Goal: Task Accomplishment & Management: Complete application form

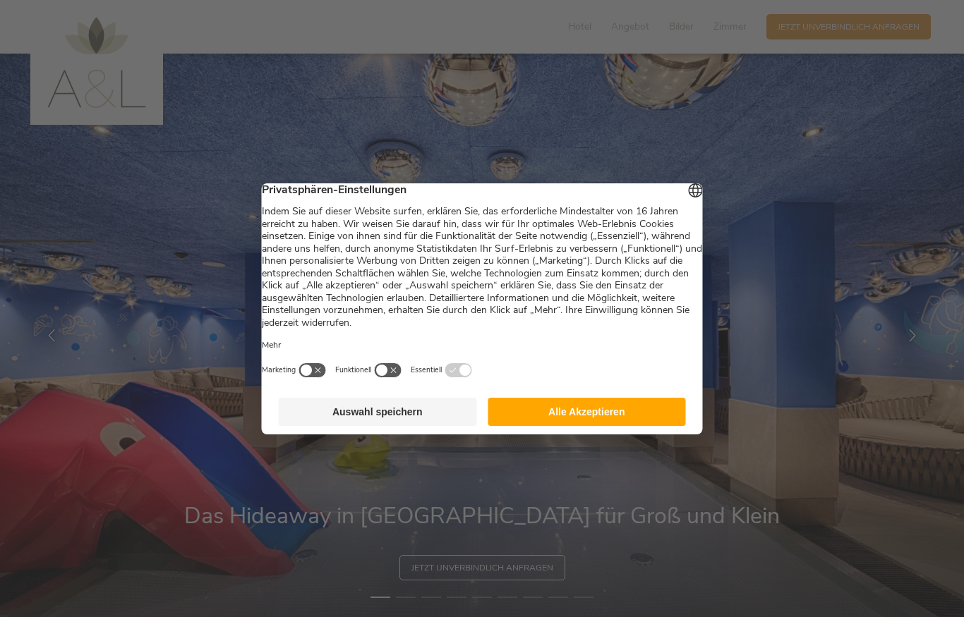
click at [328, 417] on button "Auswahl speichern" at bounding box center [378, 412] width 198 height 28
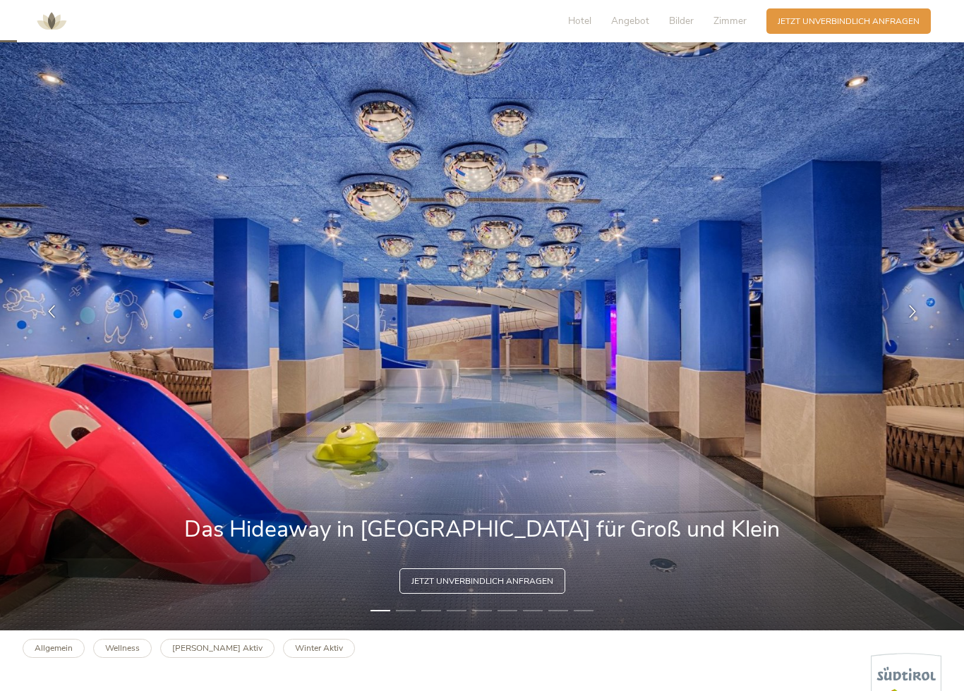
scroll to position [61, 0]
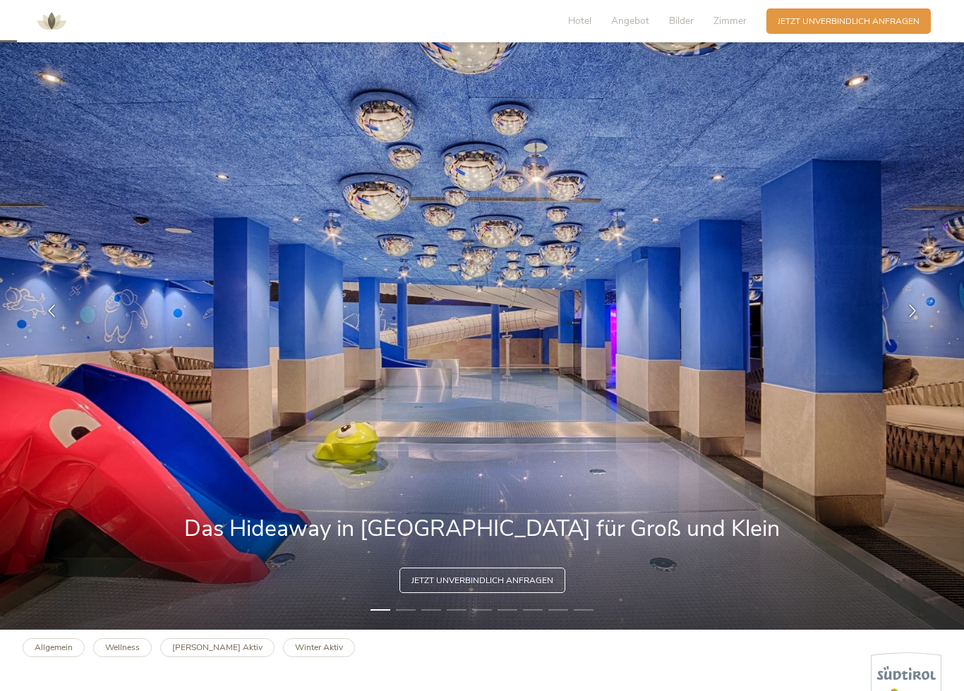
click at [417, 617] on img at bounding box center [482, 311] width 964 height 638
click at [407, 617] on img at bounding box center [482, 311] width 964 height 638
click at [408, 615] on li "2" at bounding box center [406, 610] width 20 height 11
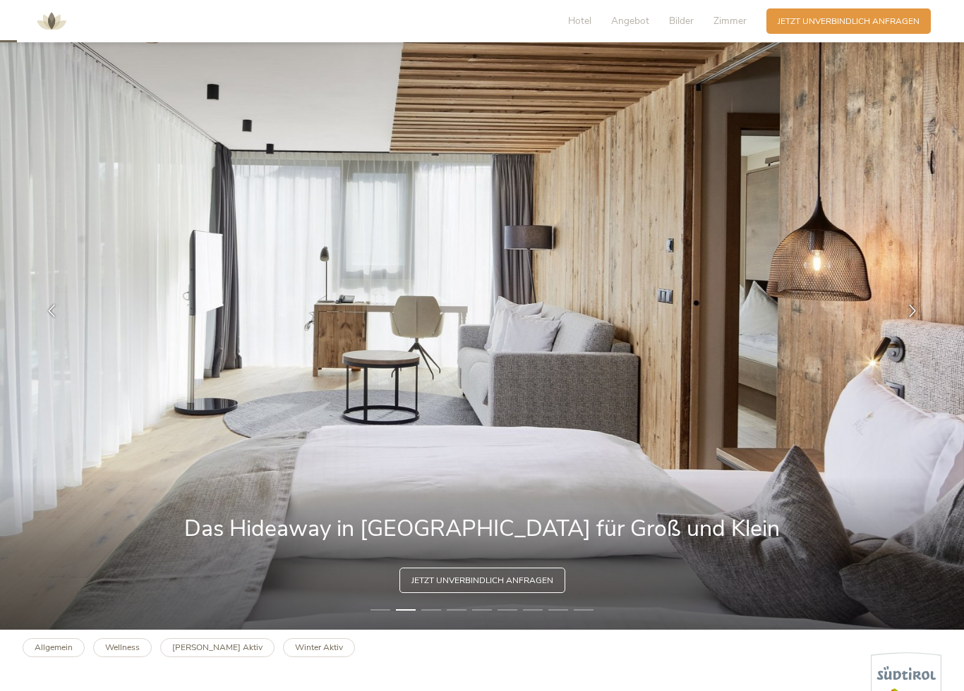
click at [435, 606] on li "3" at bounding box center [431, 610] width 20 height 11
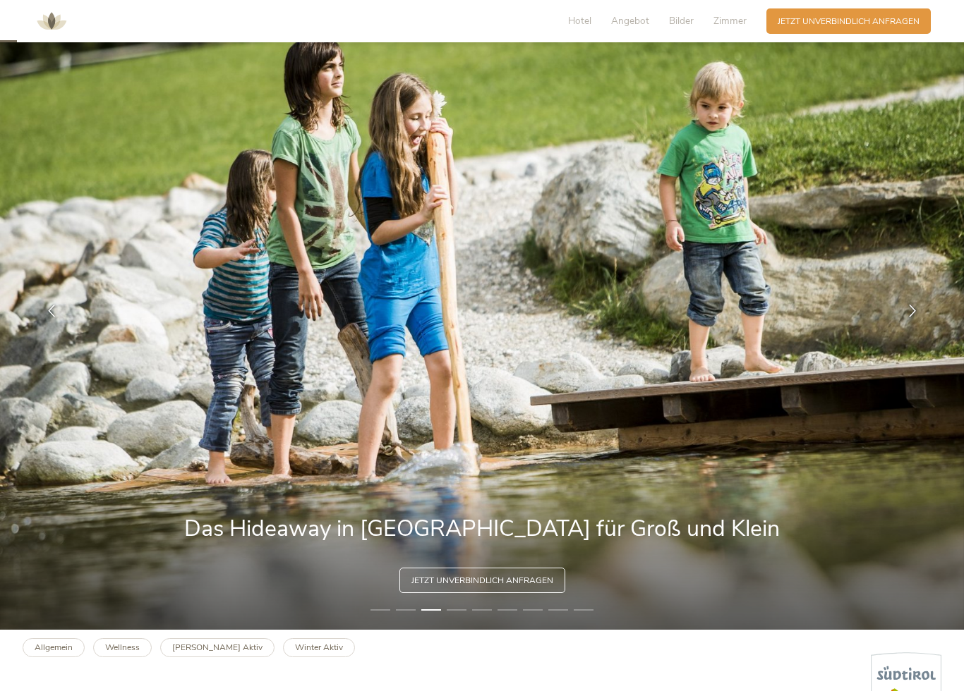
click at [458, 617] on img at bounding box center [482, 311] width 964 height 638
click at [467, 608] on img at bounding box center [482, 311] width 964 height 638
click at [466, 611] on img at bounding box center [482, 311] width 964 height 638
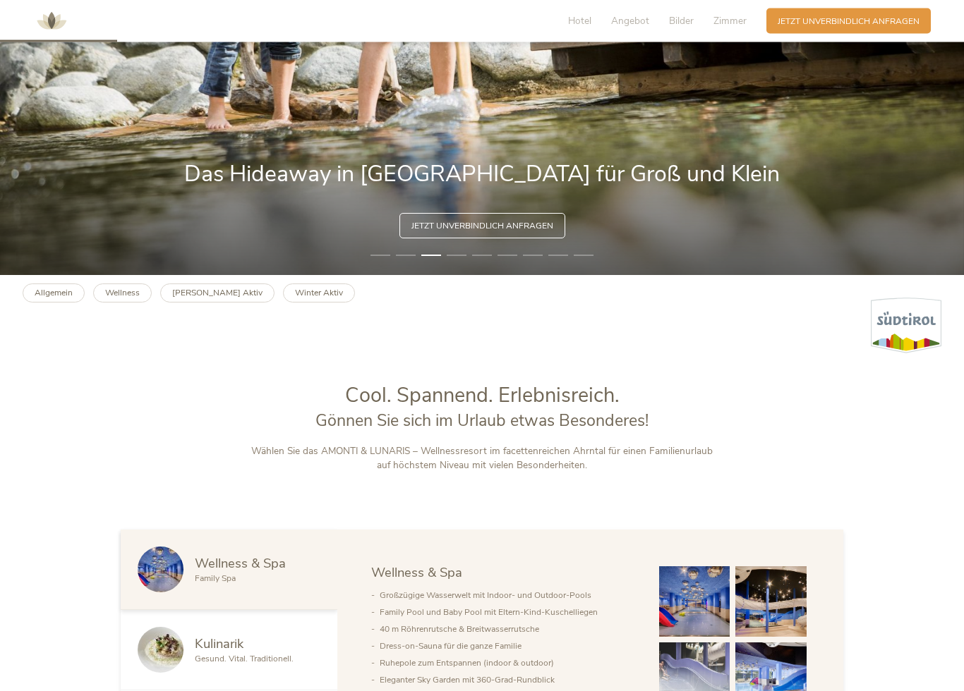
scroll to position [416, 0]
click at [295, 297] on b "Winter Aktiv" at bounding box center [319, 292] width 48 height 11
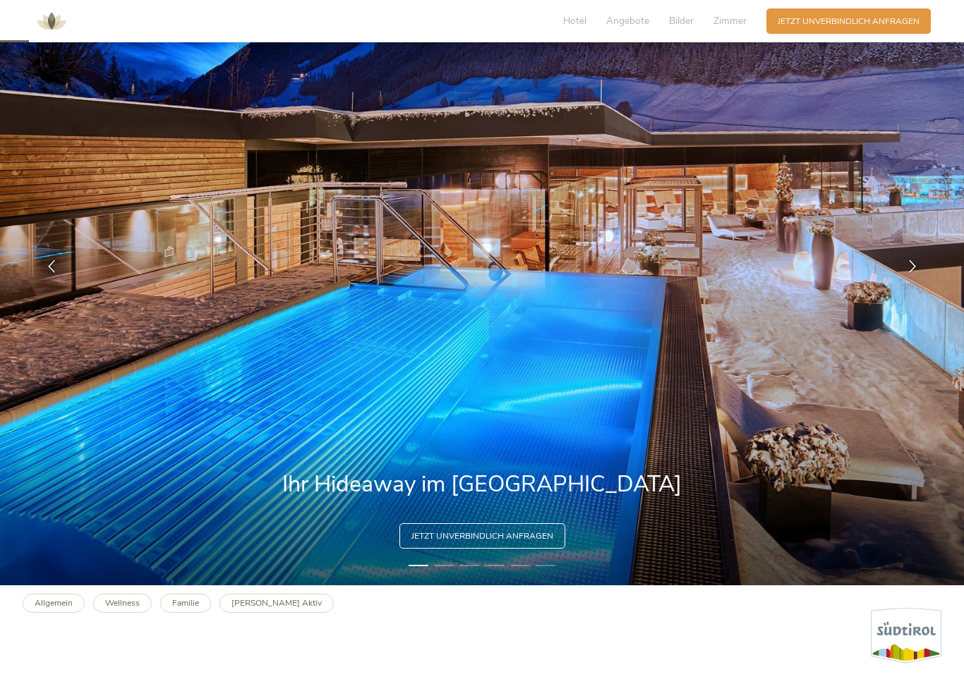
scroll to position [109, 0]
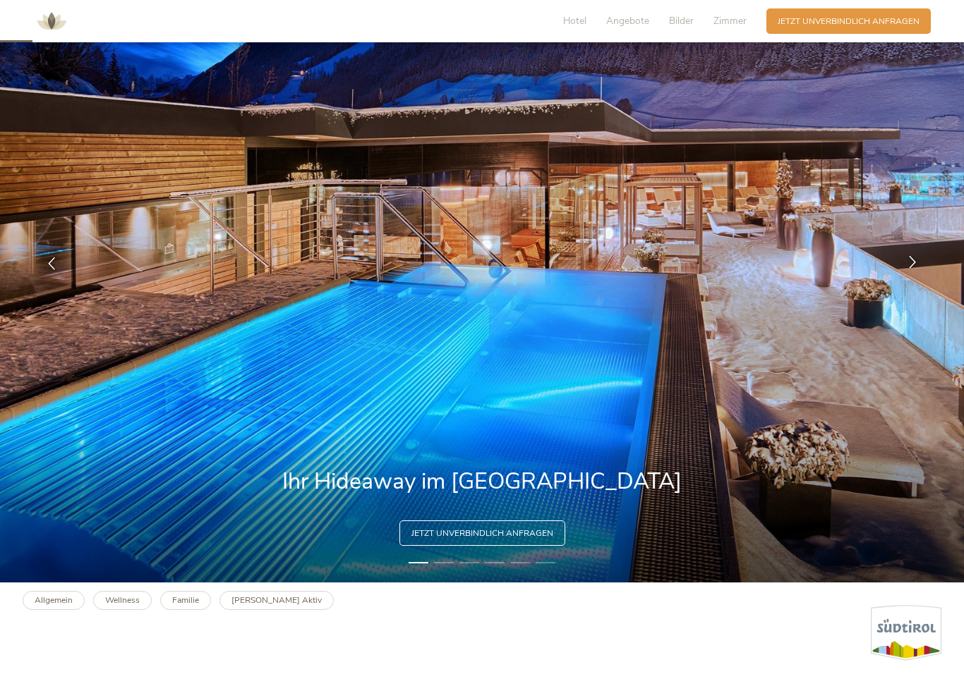
click at [900, 271] on div at bounding box center [912, 263] width 35 height 35
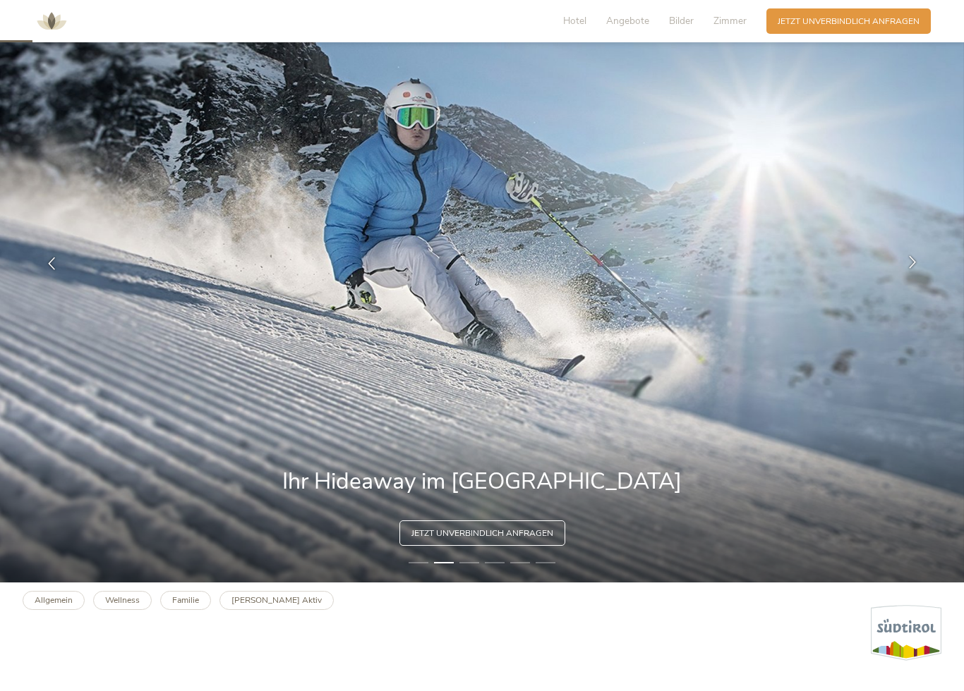
click at [915, 267] on icon at bounding box center [912, 262] width 13 height 13
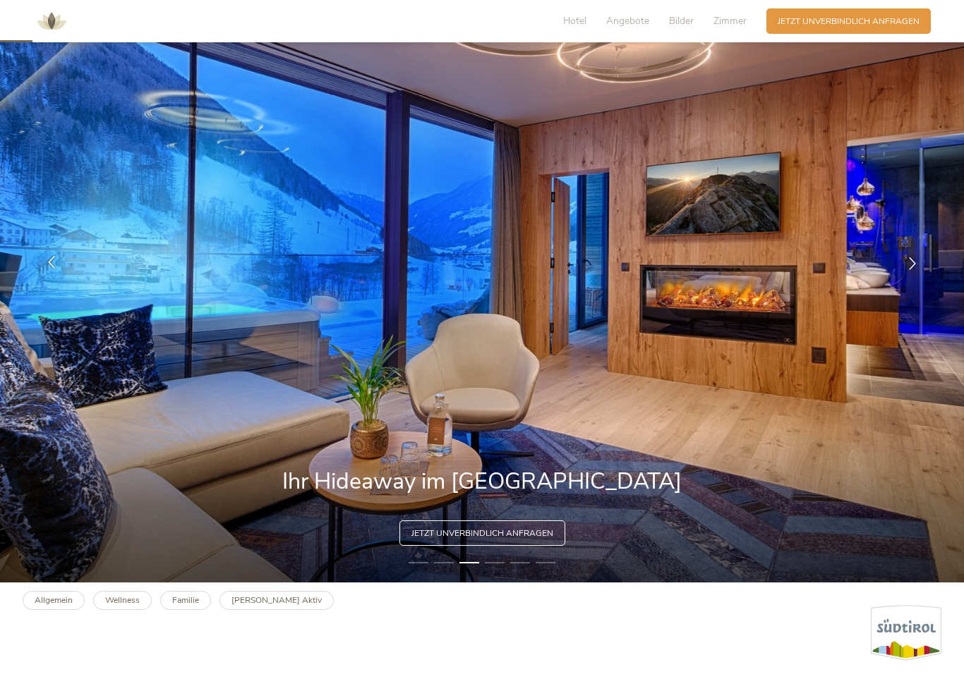
click at [55, 263] on icon at bounding box center [51, 262] width 13 height 13
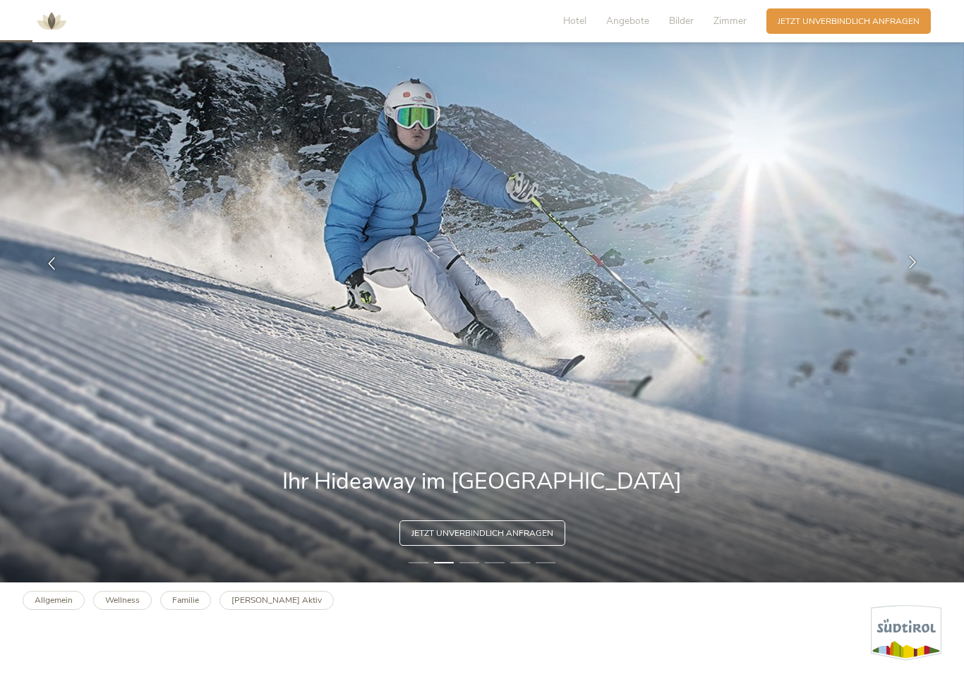
click at [908, 271] on div at bounding box center [912, 263] width 35 height 35
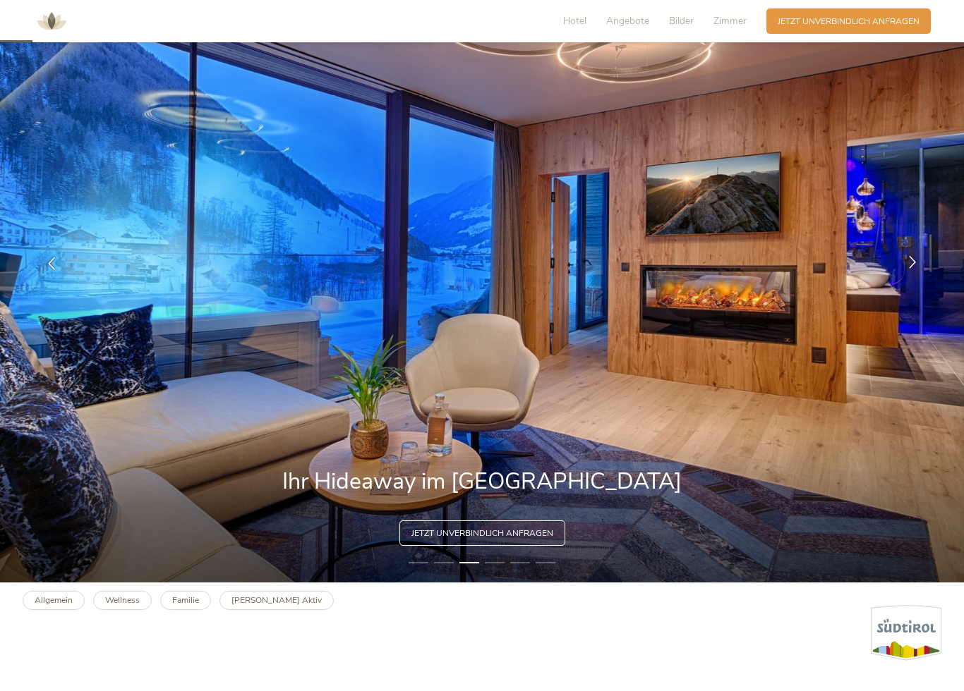
click at [911, 274] on div at bounding box center [912, 263] width 35 height 35
click at [905, 276] on div at bounding box center [912, 263] width 35 height 35
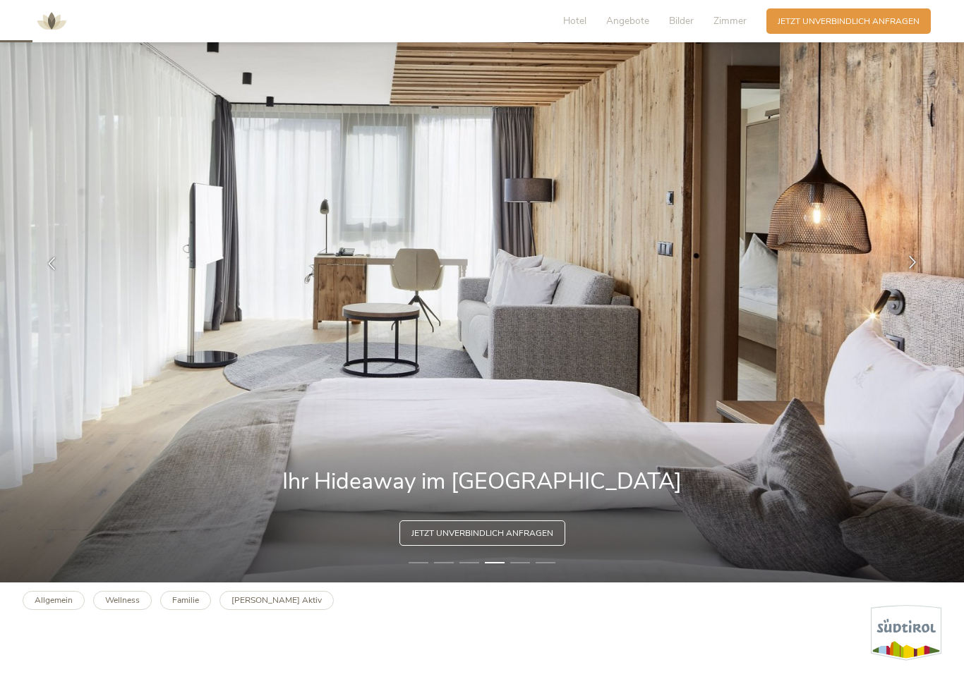
click at [904, 279] on div at bounding box center [912, 263] width 35 height 35
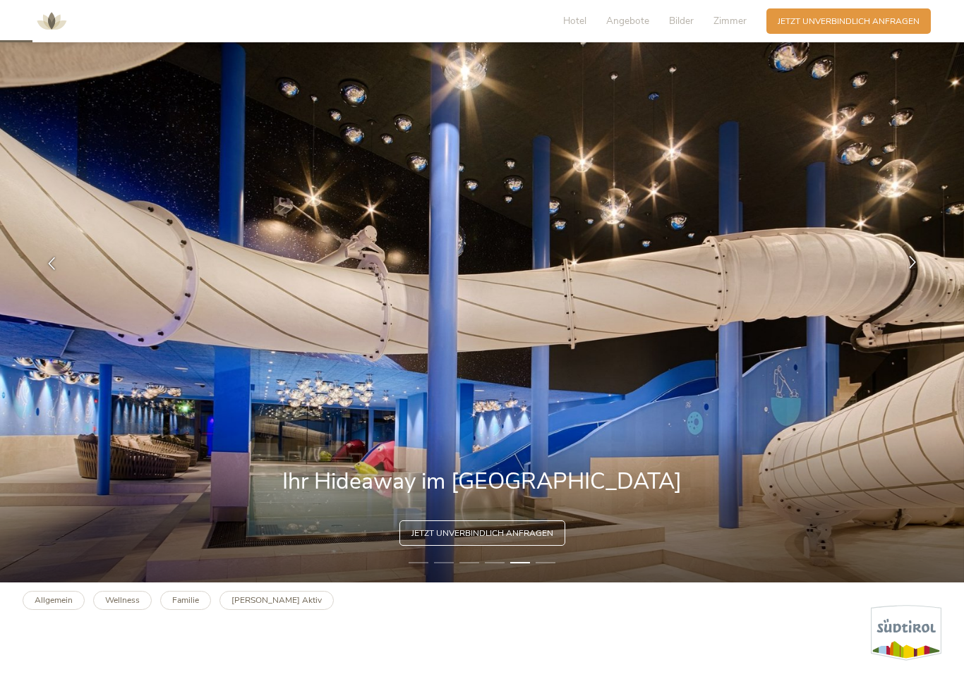
click at [901, 272] on div at bounding box center [912, 263] width 35 height 35
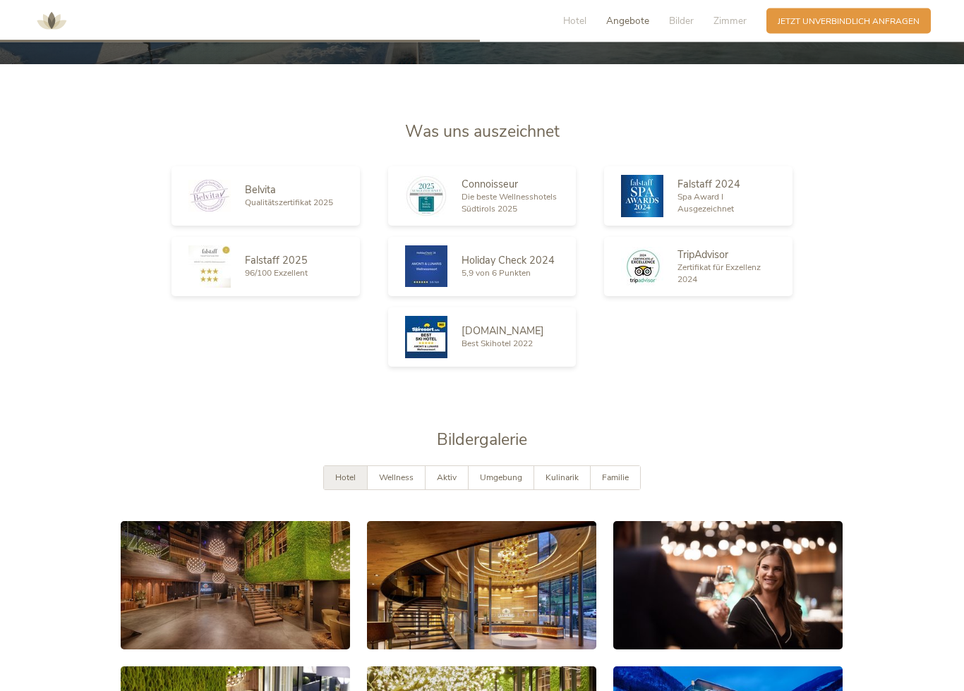
scroll to position [1613, 0]
click at [888, 28] on div "Anfragen Jetzt unverbindlich anfragen" at bounding box center [848, 19] width 164 height 25
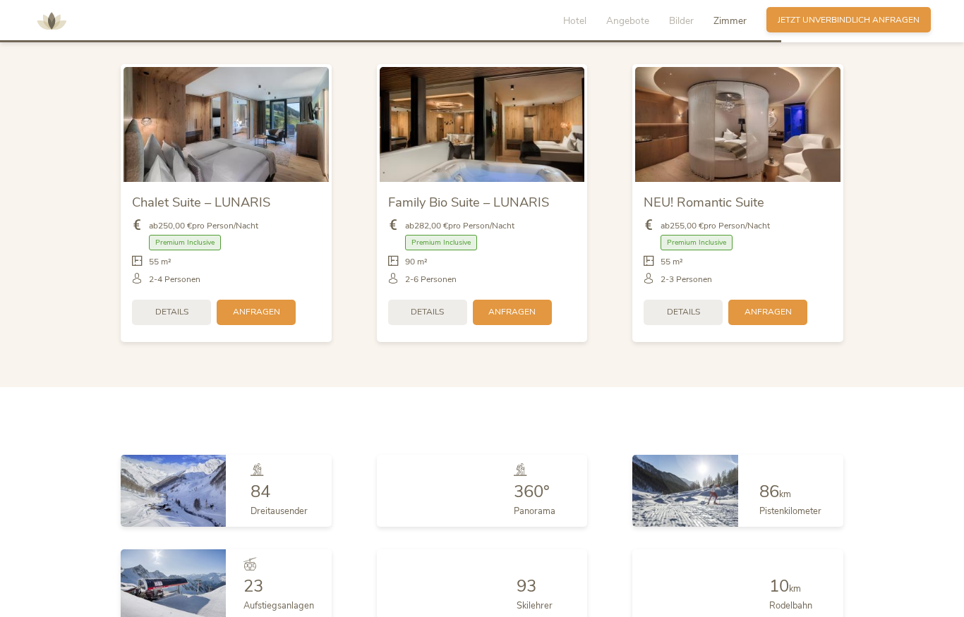
scroll to position [2623, 0]
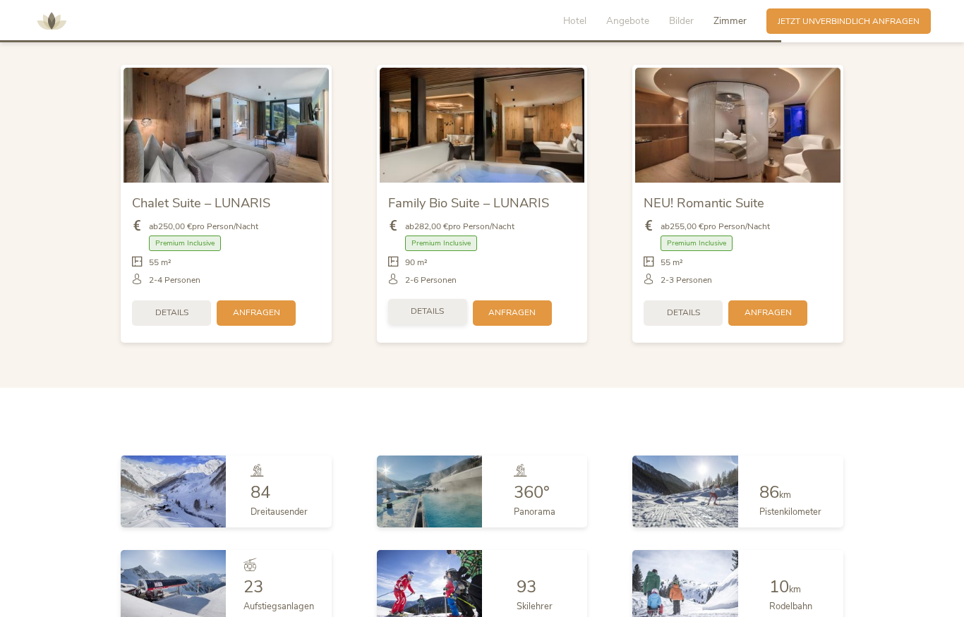
click at [438, 315] on div "Details" at bounding box center [427, 311] width 79 height 25
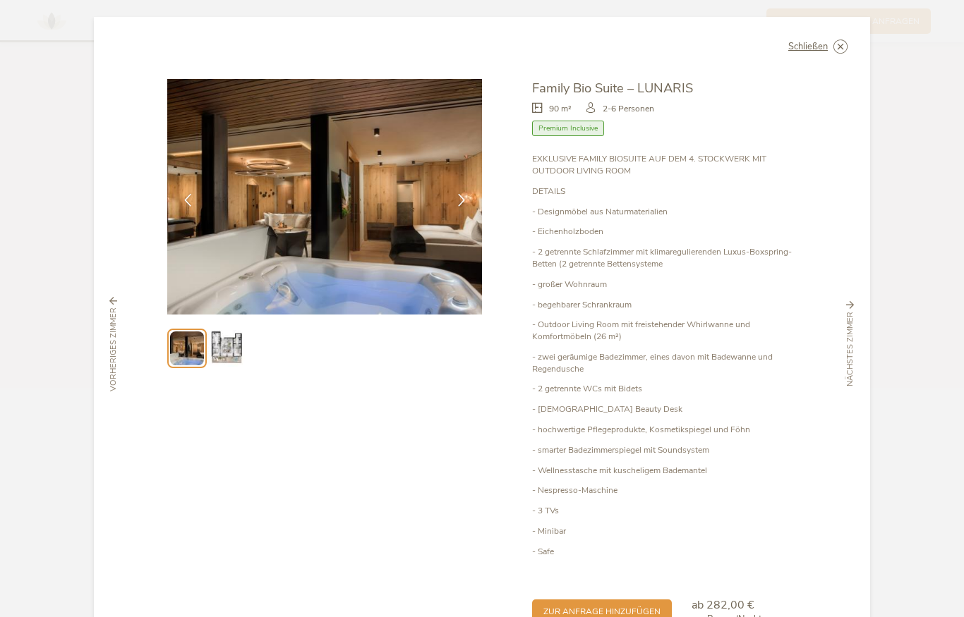
click at [232, 357] on img at bounding box center [226, 348] width 36 height 36
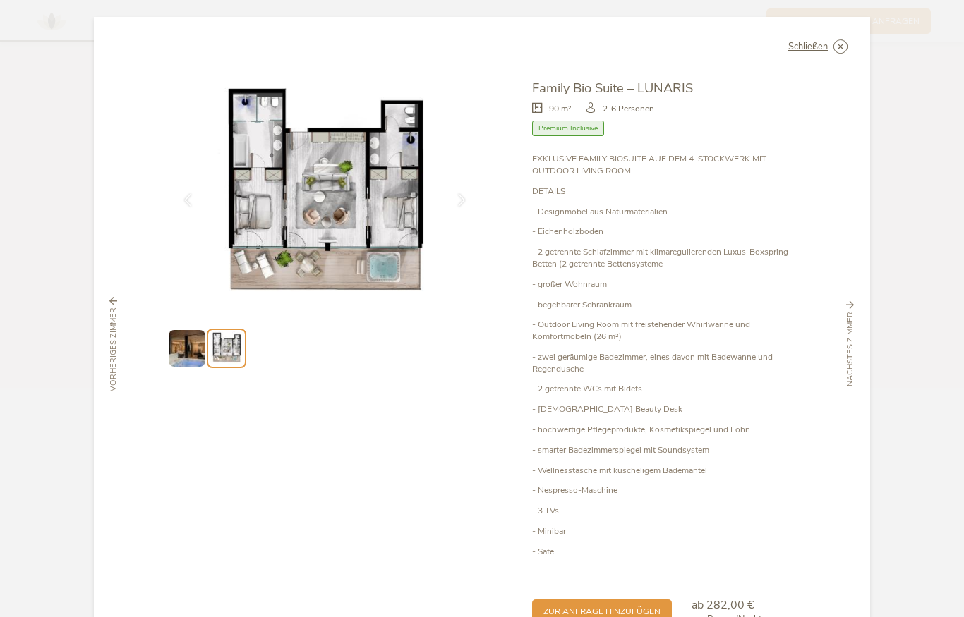
click at [183, 356] on img at bounding box center [187, 348] width 36 height 36
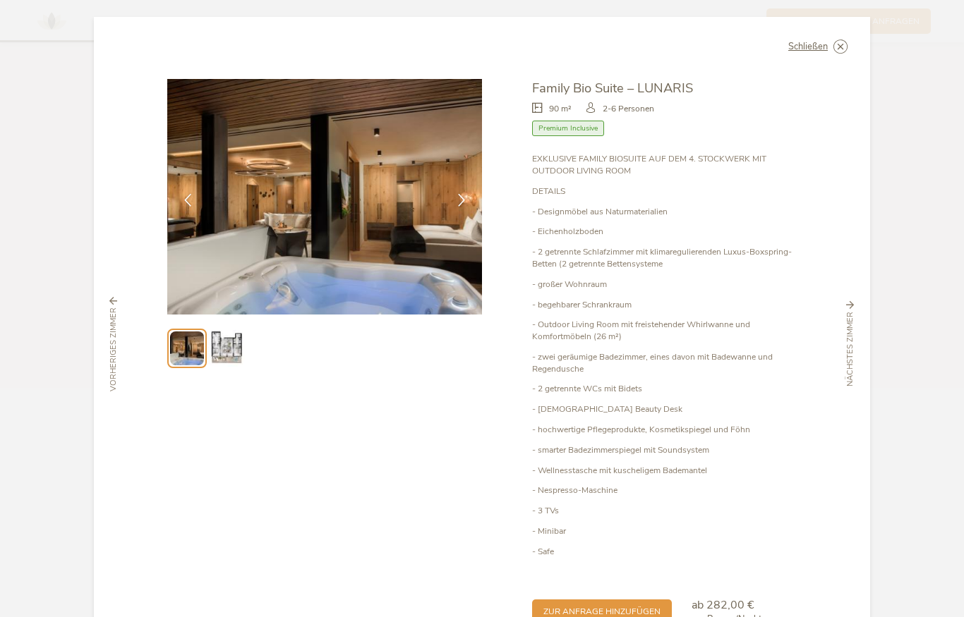
scroll to position [0, 0]
click at [845, 49] on icon at bounding box center [840, 47] width 14 height 14
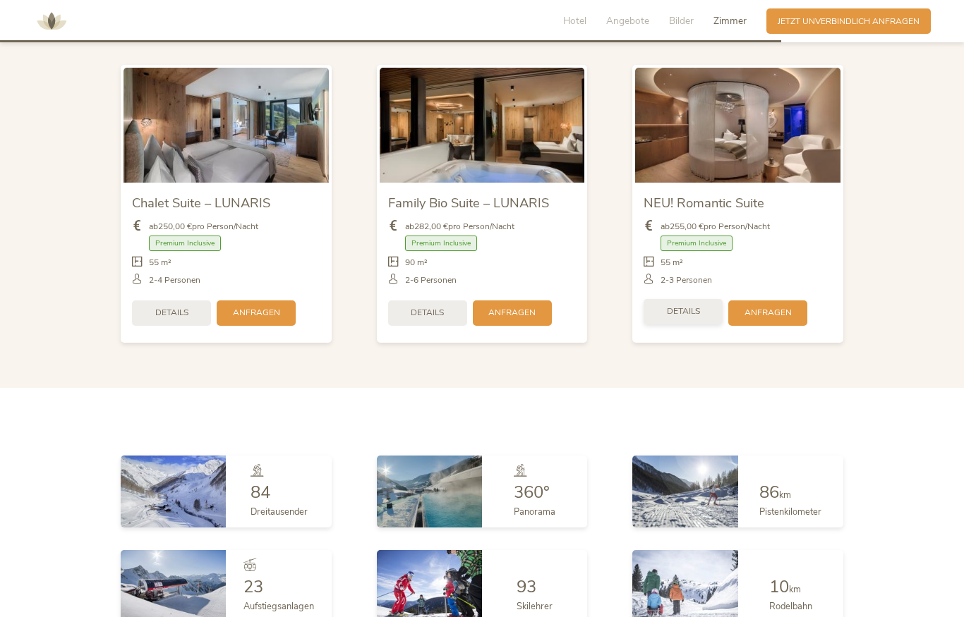
click at [694, 309] on span "Details" at bounding box center [683, 312] width 33 height 12
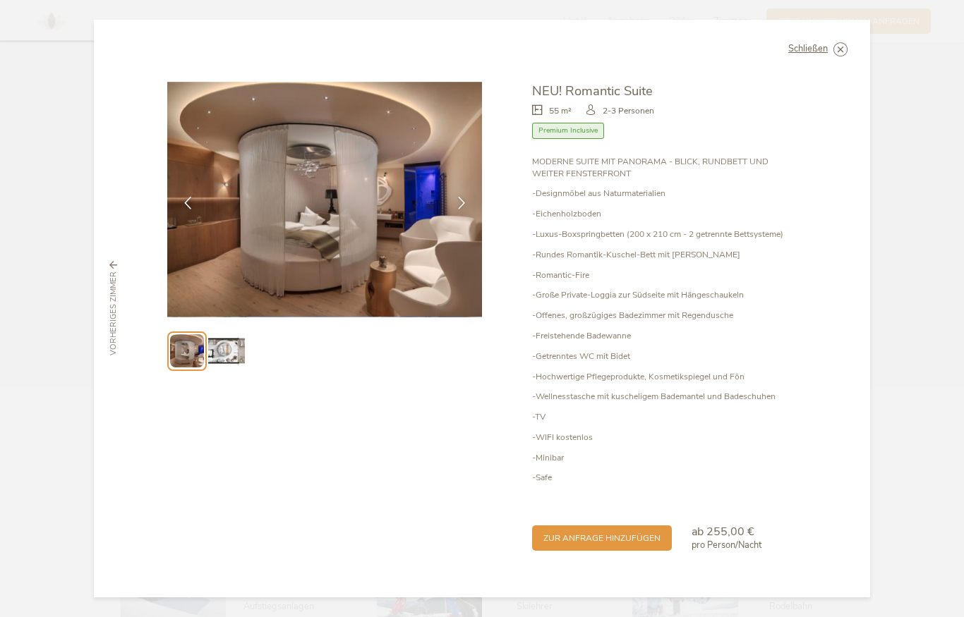
click at [229, 356] on img at bounding box center [226, 351] width 36 height 36
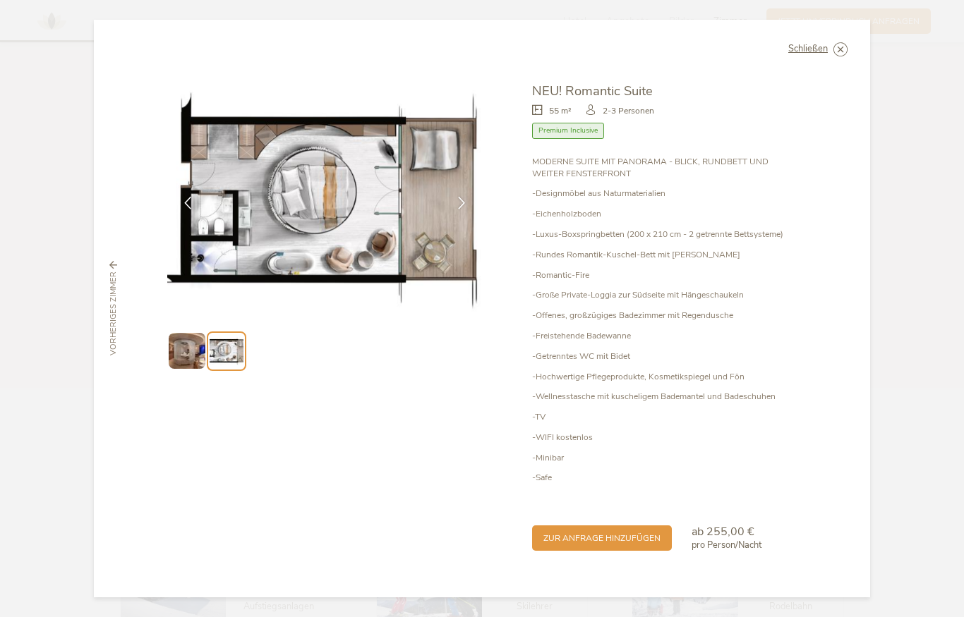
click at [173, 366] on img at bounding box center [187, 351] width 36 height 36
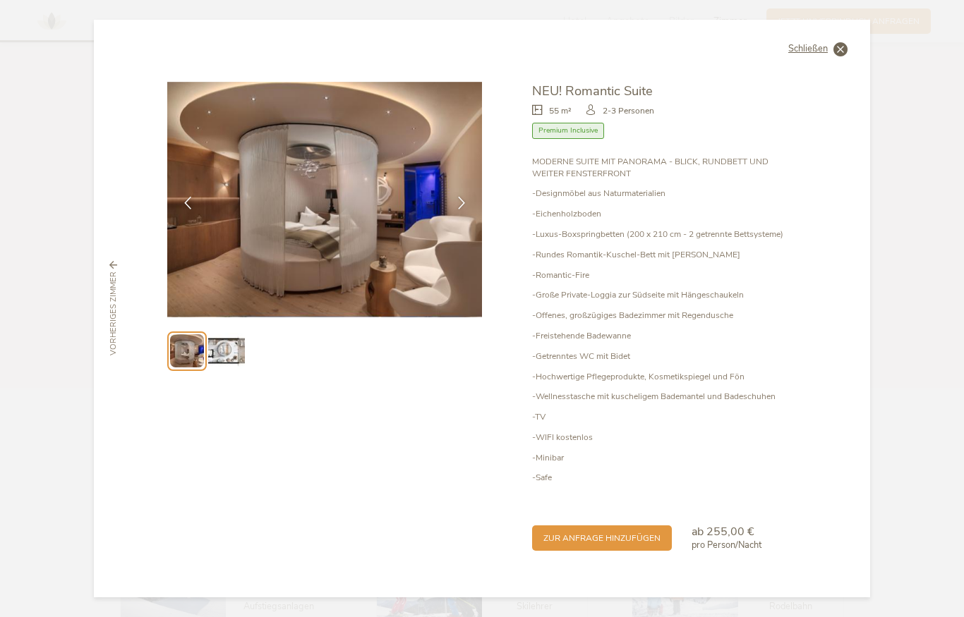
click at [845, 56] on icon at bounding box center [840, 49] width 14 height 14
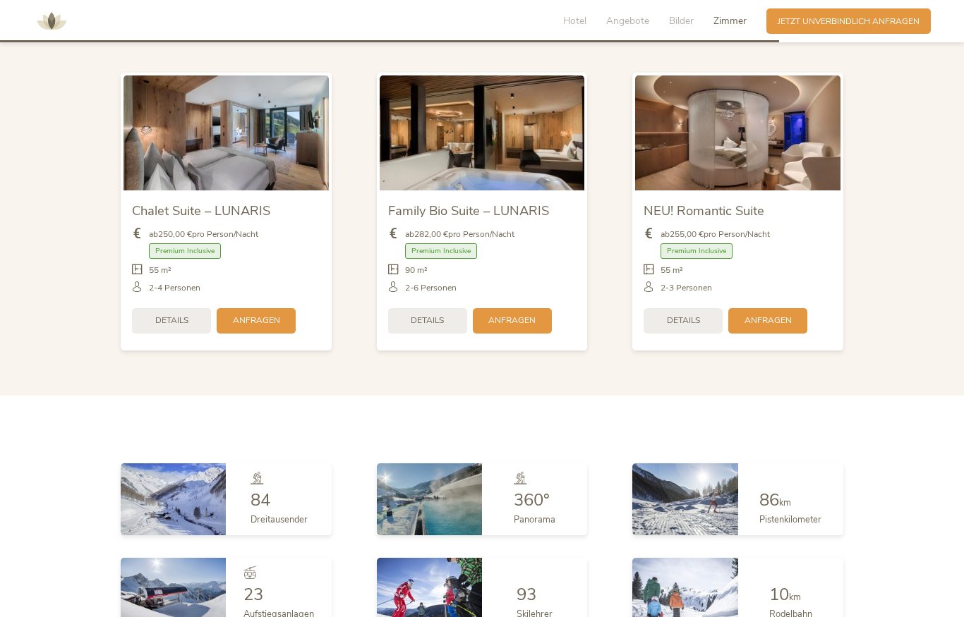
scroll to position [2615, 0]
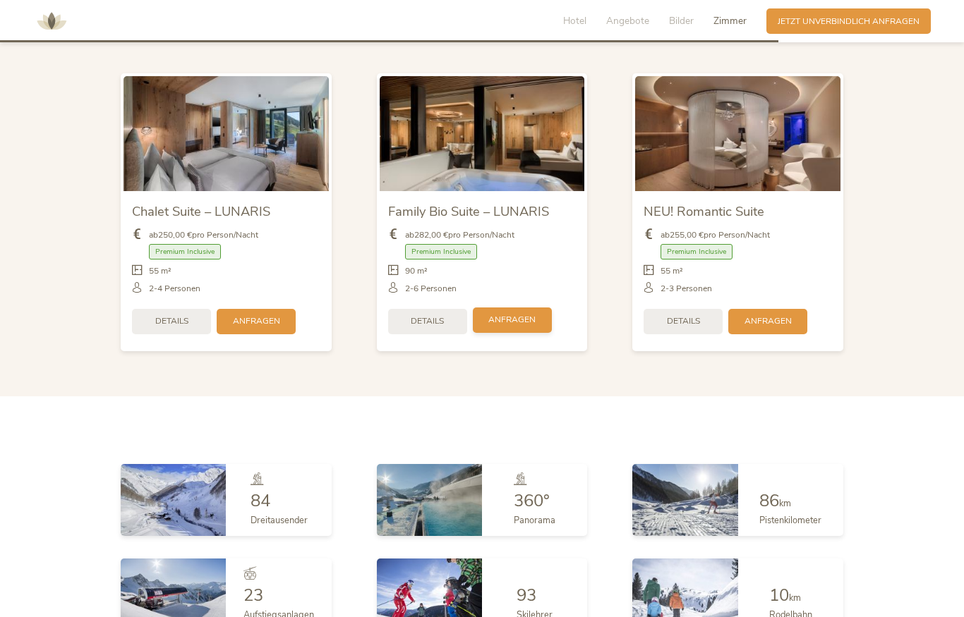
click at [526, 322] on div "Anfragen" at bounding box center [512, 320] width 79 height 25
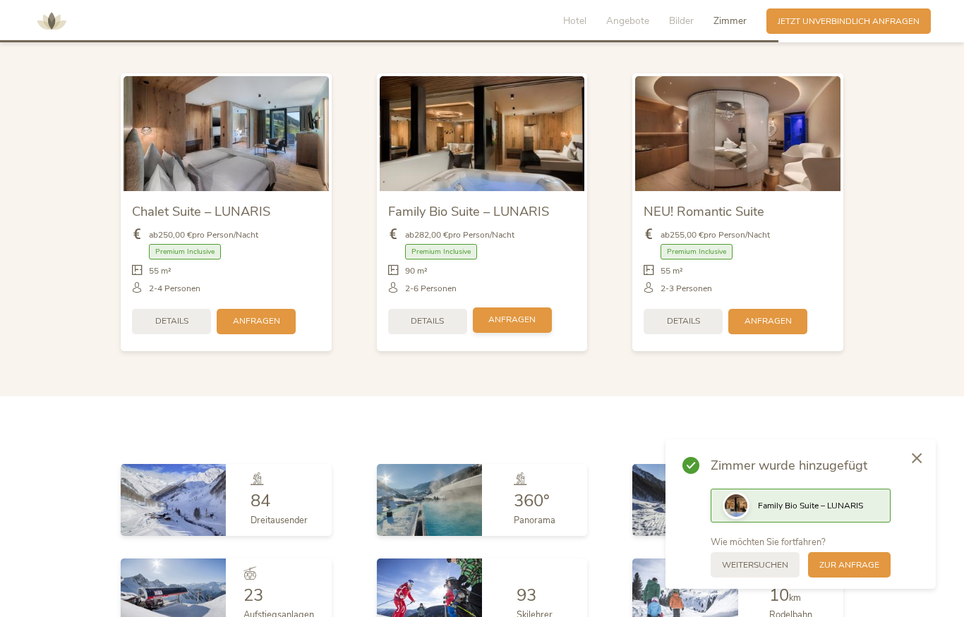
click at [527, 318] on span "Anfragen" at bounding box center [511, 320] width 47 height 12
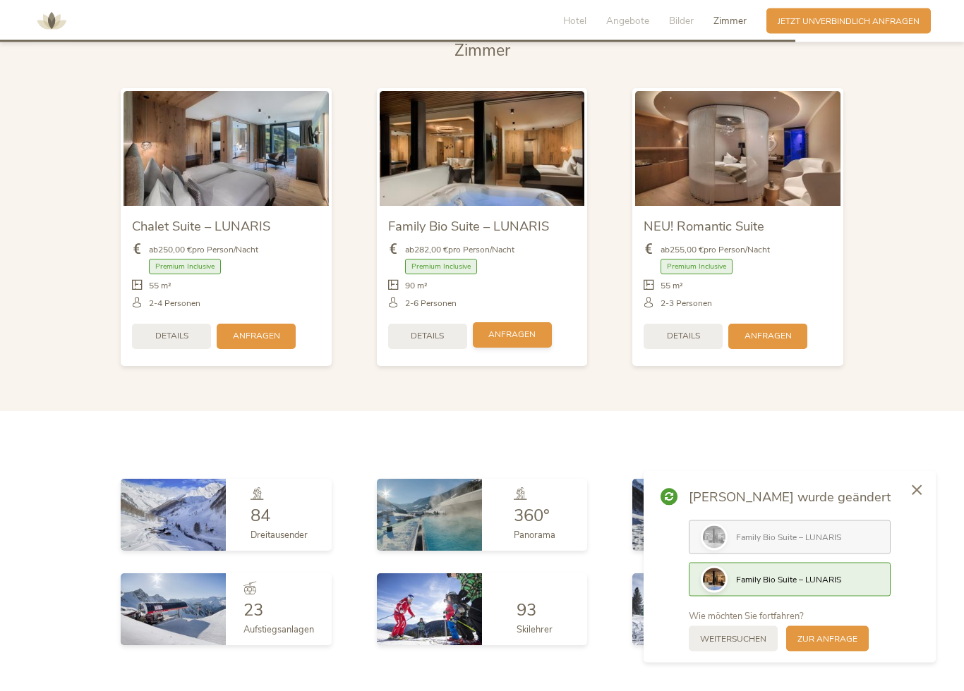
scroll to position [2678, 0]
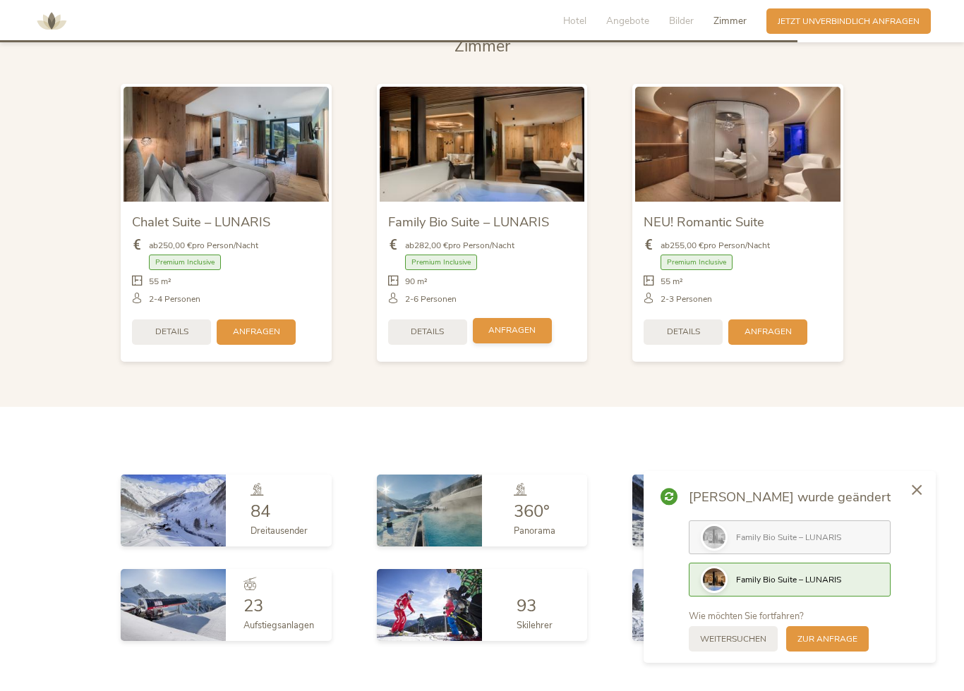
click at [527, 326] on span "Anfragen" at bounding box center [511, 331] width 47 height 12
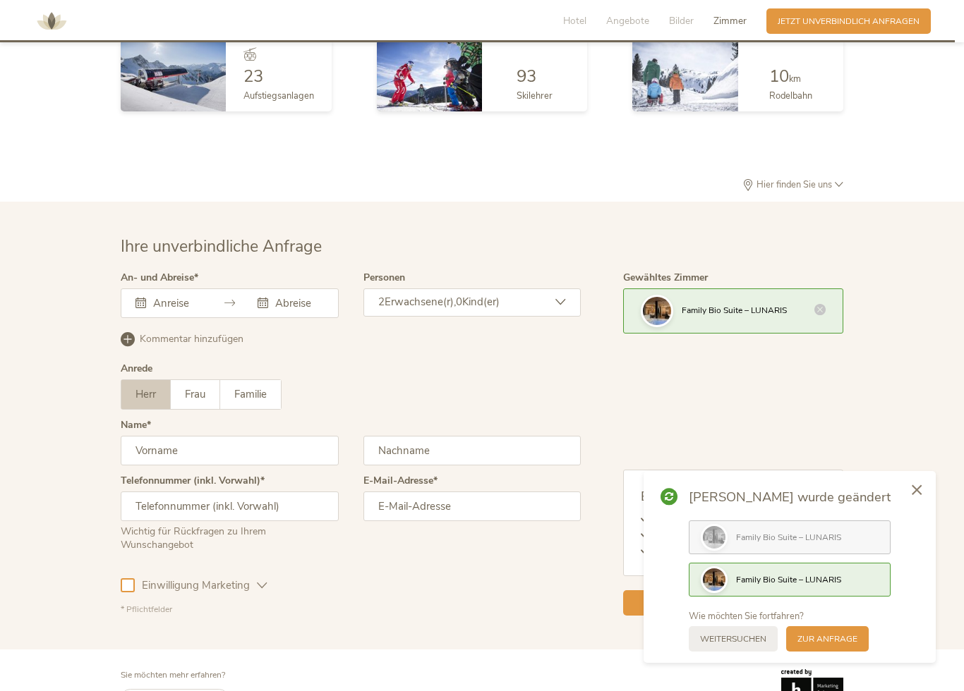
scroll to position [3238, 0]
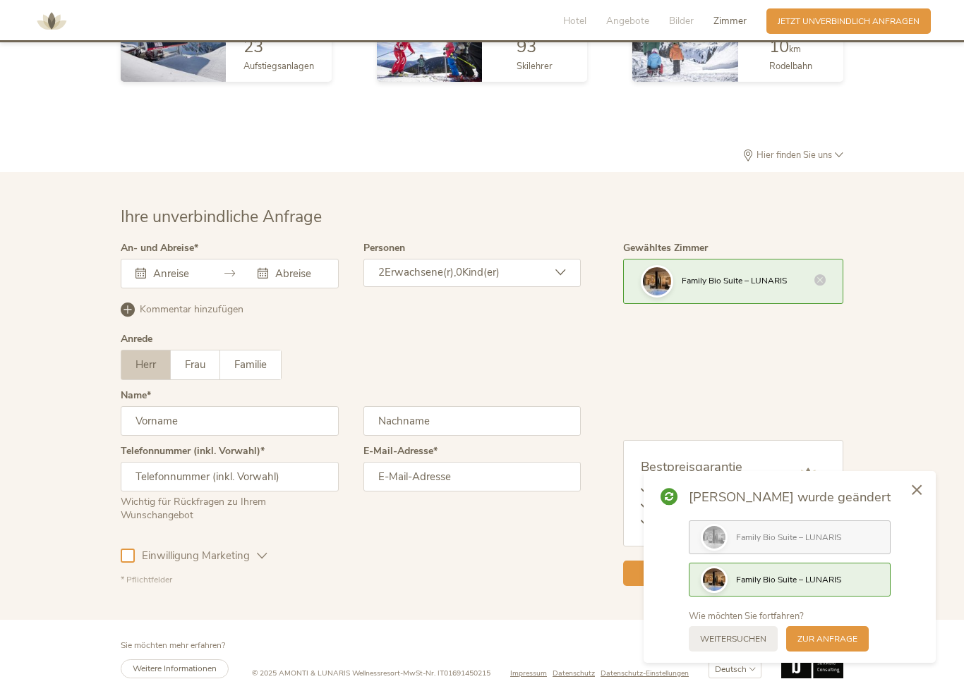
click at [142, 270] on icon at bounding box center [140, 273] width 11 height 11
click at [157, 269] on div "[DATE] Mo Di Mi Do Fr Sa So 1 2 3 4 5 6 7 8 9 10 11 12 13 14 15 16 17 18 19 20 …" at bounding box center [230, 274] width 218 height 30
click at [157, 272] on div "[DATE] Mo Di Mi Do Fr Sa So 1 2 3 4 5 6 7 8 9 10 11 12 13 14 15 16 17 18 19 20 …" at bounding box center [230, 274] width 218 height 30
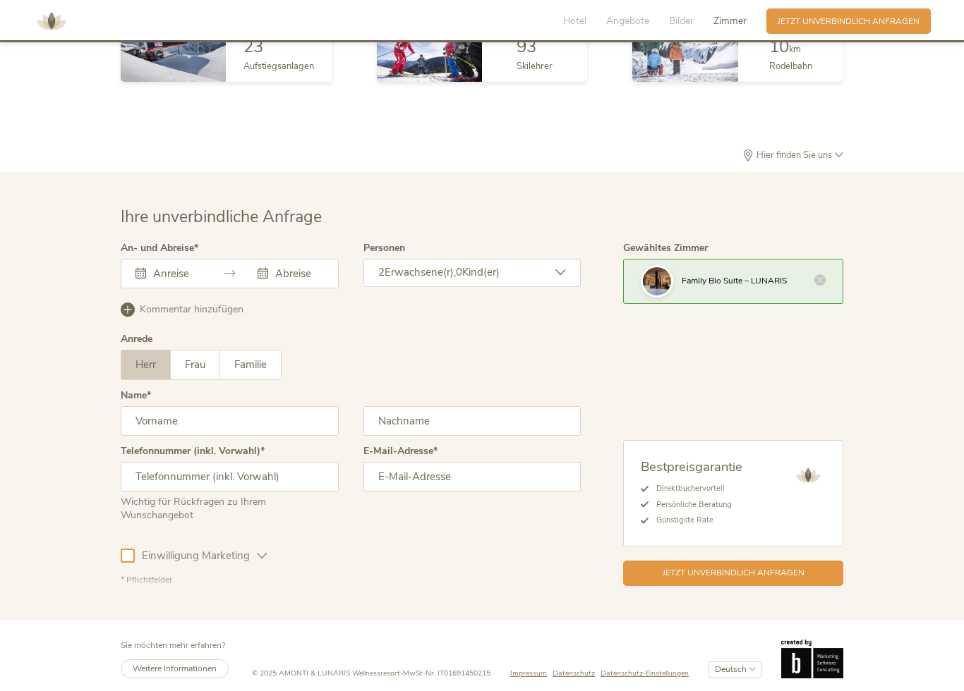
click at [150, 271] on div "[DATE] Mo Di Mi Do Fr Sa So 1 2 3 4 5 6 7 8 9 10 11 12 13 14 15 16 17 18 19 20 …" at bounding box center [230, 274] width 218 height 30
click at [138, 273] on div at bounding box center [230, 274] width 218 height 30
click at [224, 268] on icon at bounding box center [229, 273] width 11 height 11
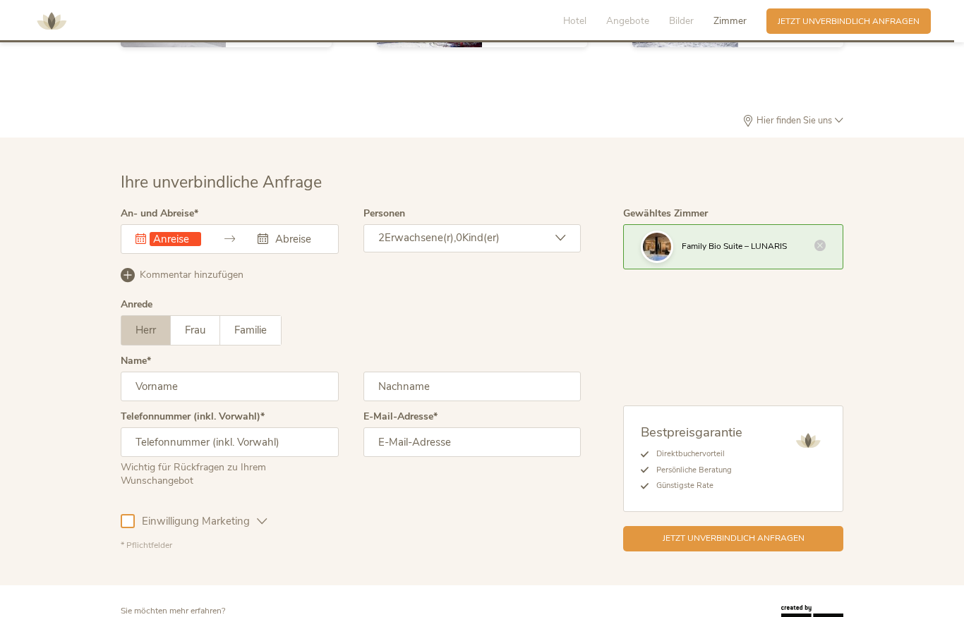
scroll to position [3197, 0]
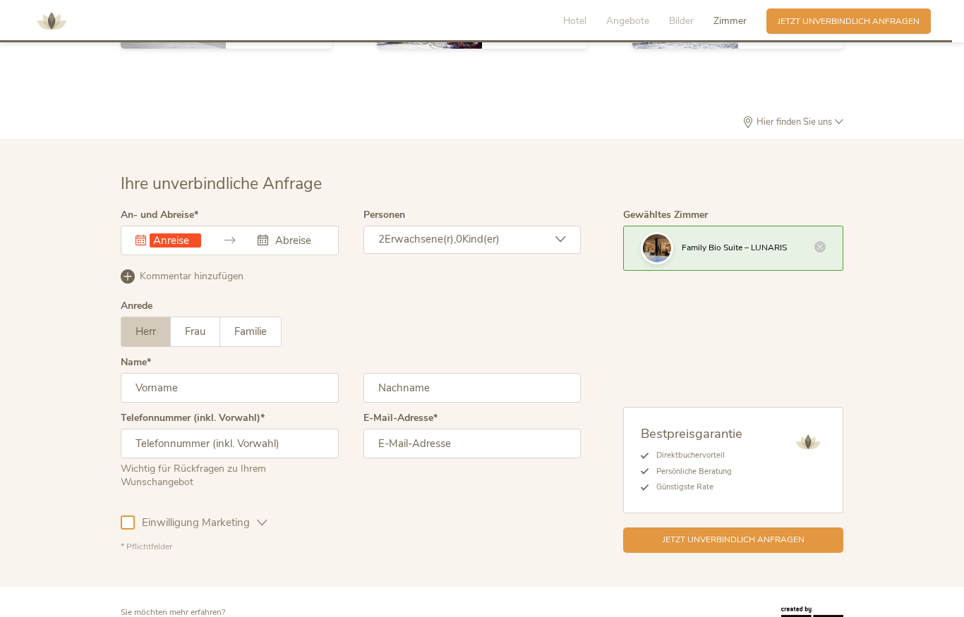
click at [140, 245] on div "Dieses Feld muss ausgefüllt werden." at bounding box center [230, 241] width 218 height 30
click at [142, 235] on icon at bounding box center [140, 240] width 11 height 11
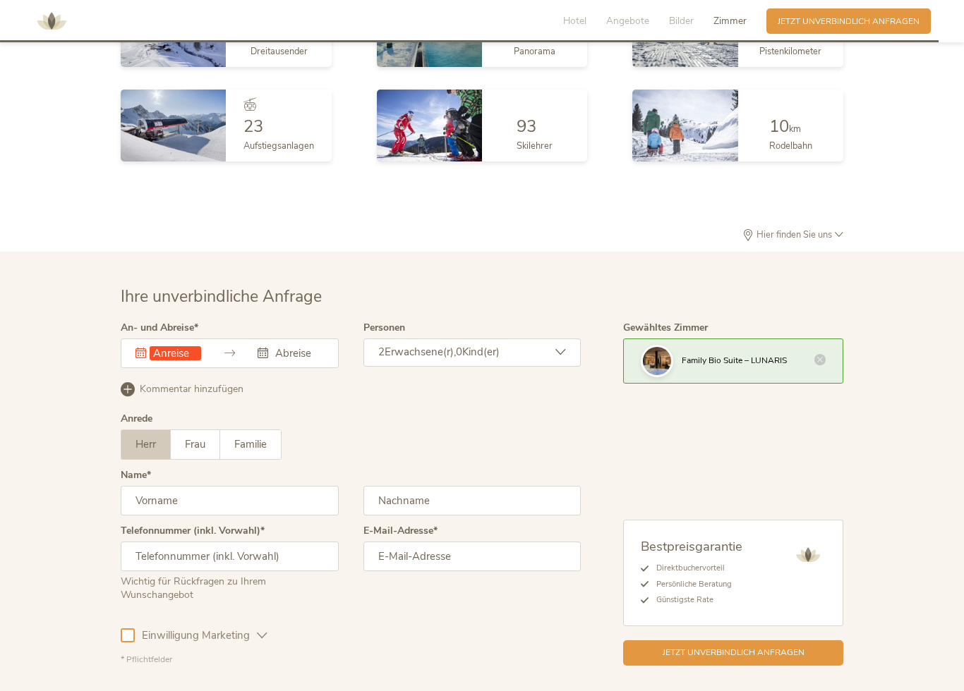
scroll to position [3238, 0]
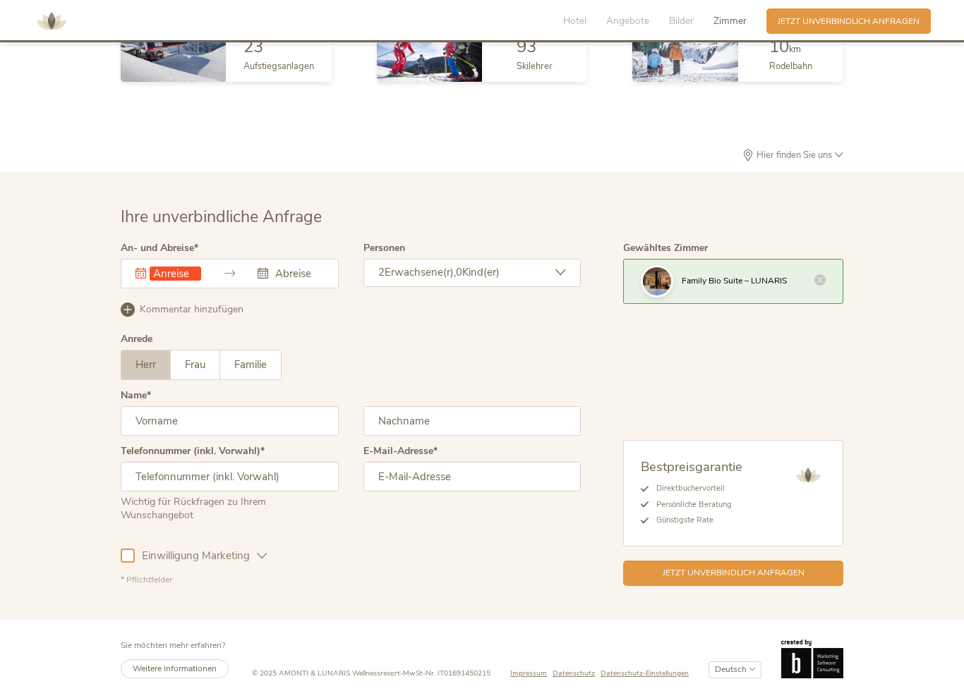
click at [152, 267] on input "text" at bounding box center [176, 274] width 52 height 14
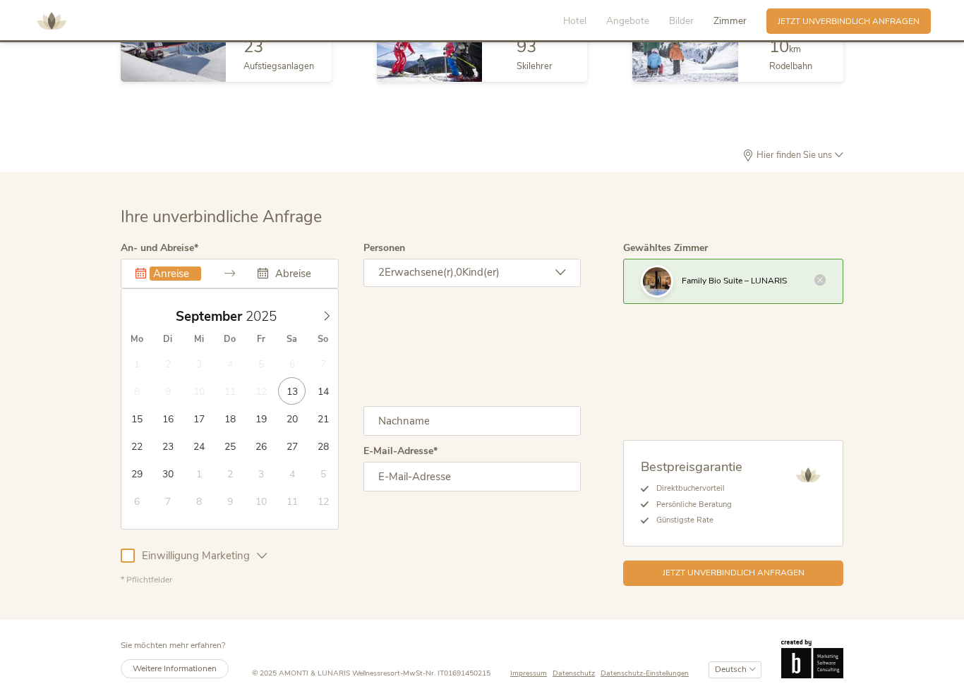
click at [342, 307] on div "Kommentar hinzufügen Kommentar entfernen" at bounding box center [351, 308] width 460 height 18
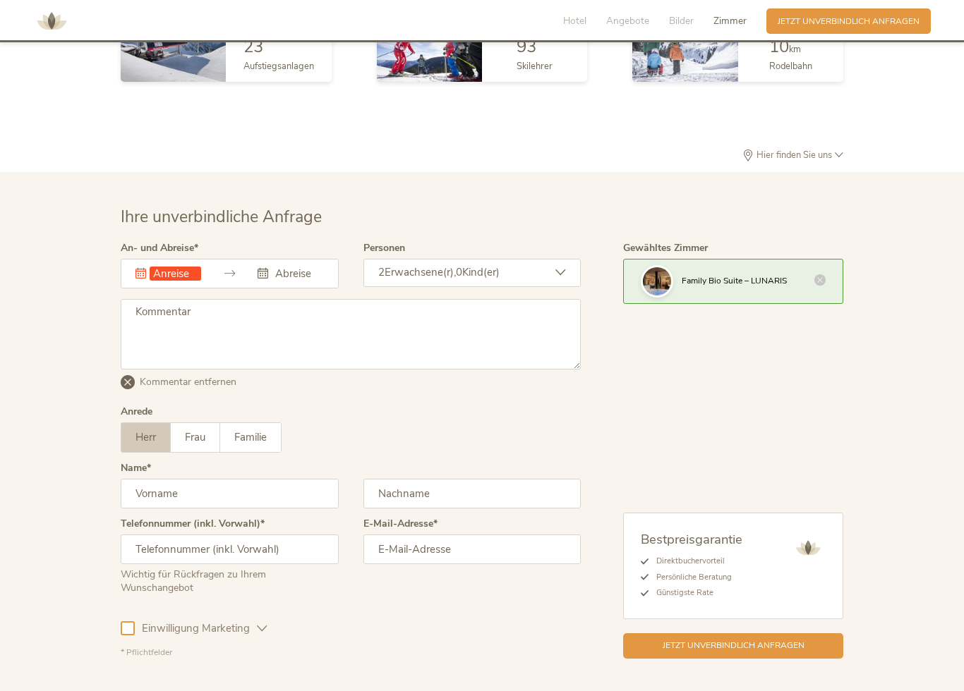
click at [143, 268] on icon at bounding box center [140, 273] width 11 height 11
click at [138, 270] on icon at bounding box center [140, 273] width 11 height 11
click at [193, 267] on input "text" at bounding box center [176, 274] width 52 height 14
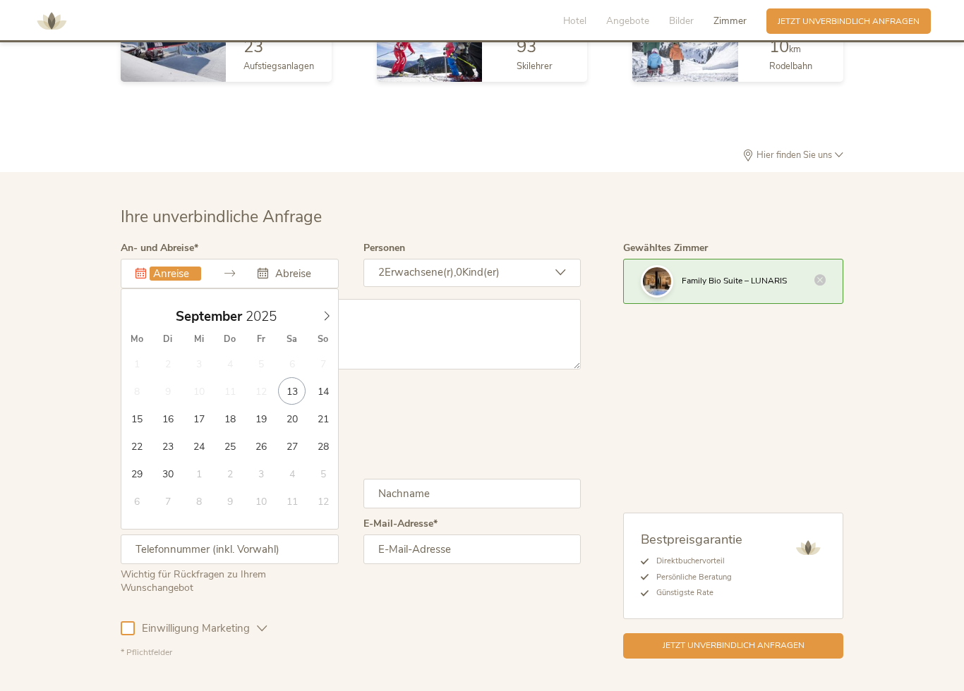
click at [328, 315] on div "[DATE]" at bounding box center [229, 316] width 217 height 27
click at [329, 311] on icon at bounding box center [327, 316] width 10 height 10
click at [327, 312] on icon at bounding box center [327, 316] width 5 height 9
click at [329, 311] on icon at bounding box center [327, 316] width 10 height 10
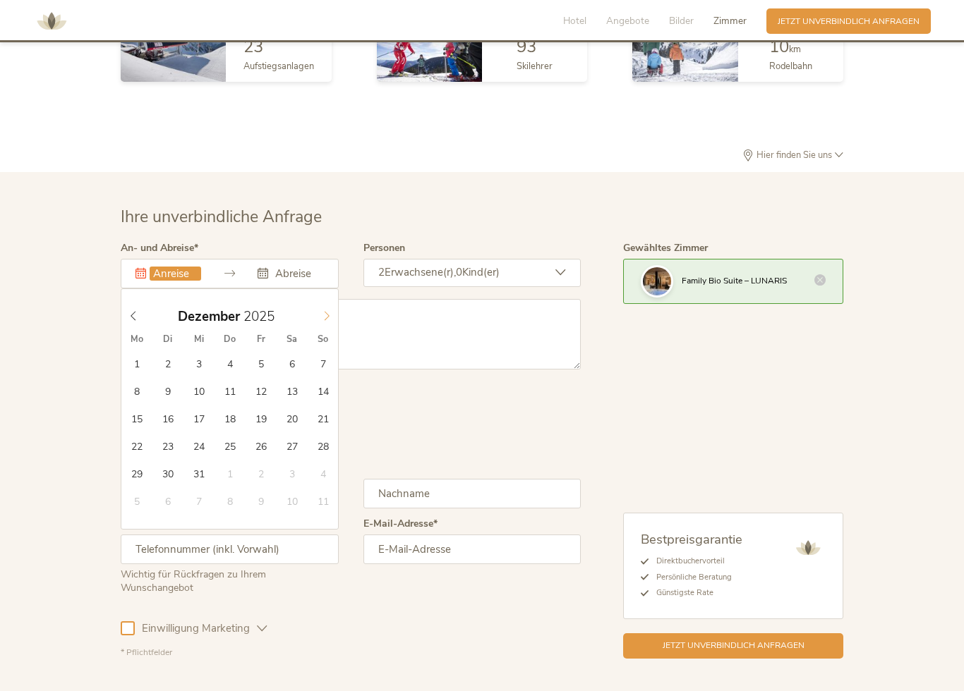
type input "2026"
click at [330, 311] on icon at bounding box center [327, 316] width 10 height 10
type input "[DATE]"
type input "2026"
type input "[DATE]"
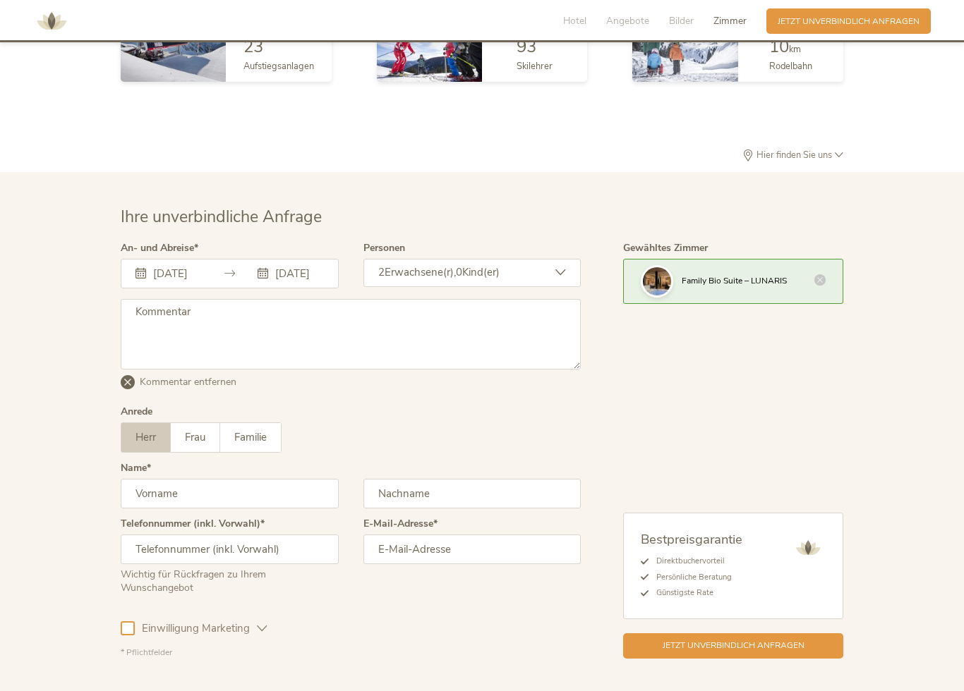
click at [552, 259] on div "2 Erwachsene(r), 0 Kind(er)" at bounding box center [472, 273] width 218 height 28
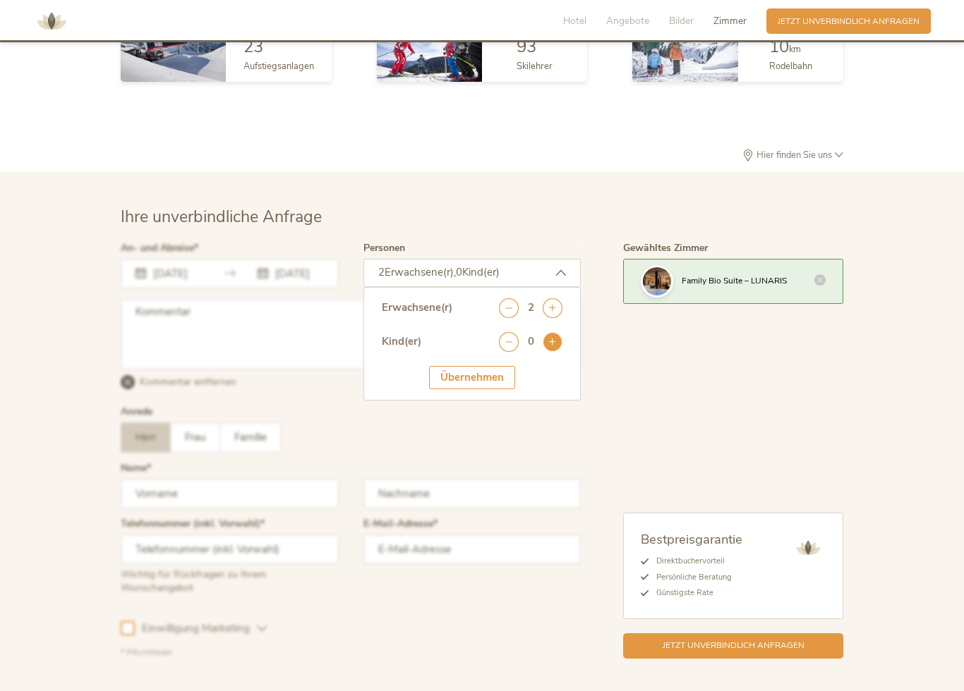
click at [558, 336] on icon at bounding box center [553, 342] width 20 height 20
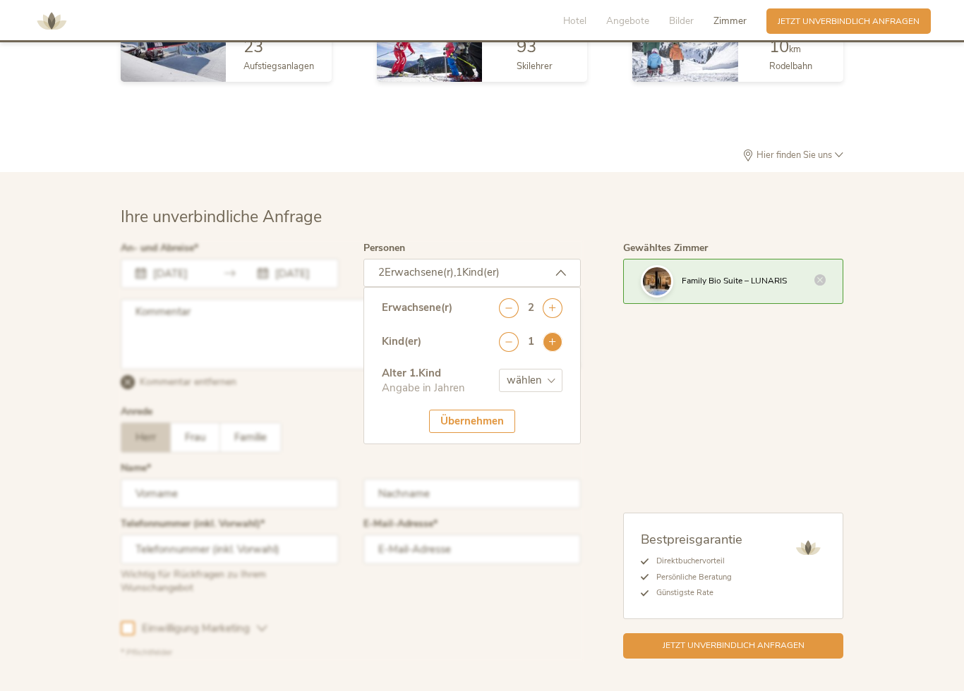
click at [555, 336] on icon at bounding box center [553, 342] width 20 height 20
click at [548, 370] on select "wählen 0 1 2 3 4 5 6 7 8 9 10 11 12 13 14 15 16 17" at bounding box center [530, 380] width 63 height 23
select select "3"
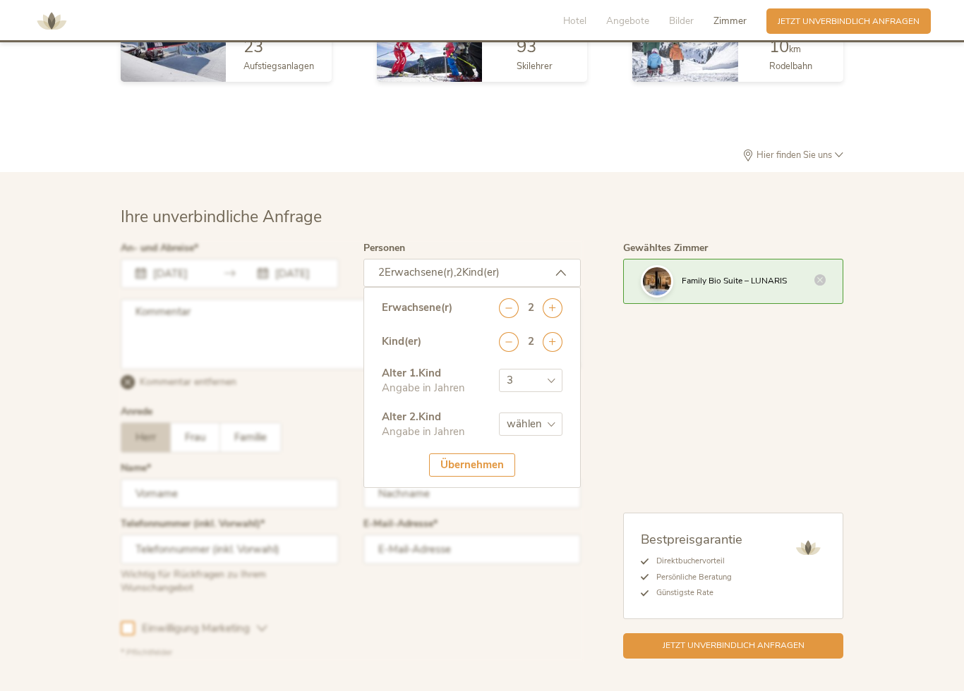
click at [552, 413] on select "wählen 0 1 2 3 4 5 6 7 8 9 10 11 12 13 14 15 16 17" at bounding box center [530, 424] width 63 height 23
select select "6"
click at [154, 325] on div at bounding box center [350, 451] width 467 height 423
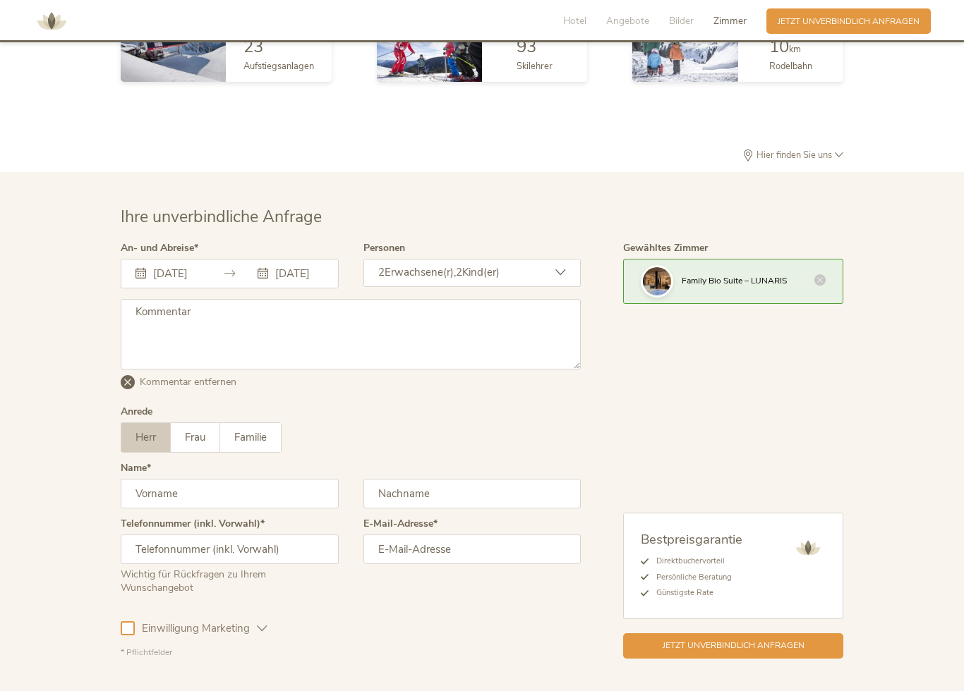
click at [137, 464] on label "Name" at bounding box center [136, 469] width 30 height 10
click at [141, 489] on input "text" at bounding box center [230, 494] width 218 height 30
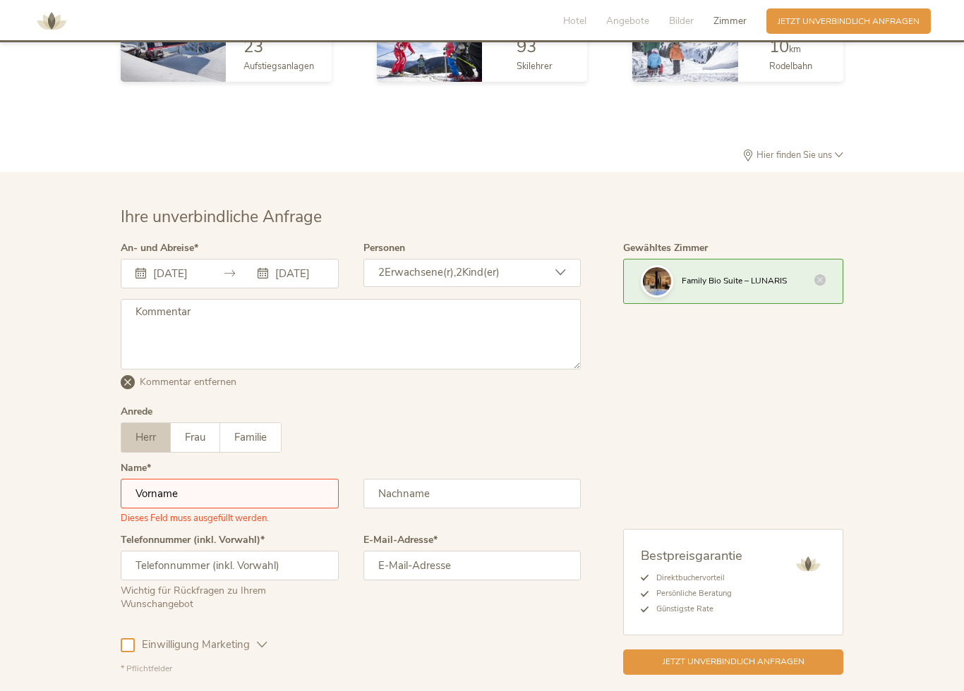
type input "[EMAIL_ADDRESS][DOMAIN_NAME]"
type input "Vorburger"
type input "0794735954"
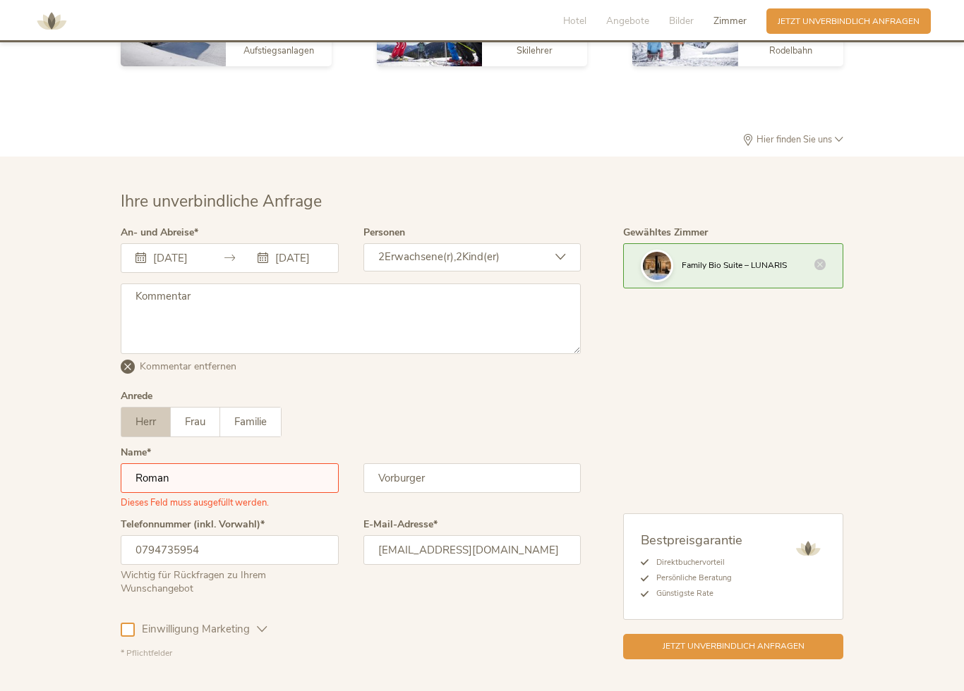
scroll to position [3327, 0]
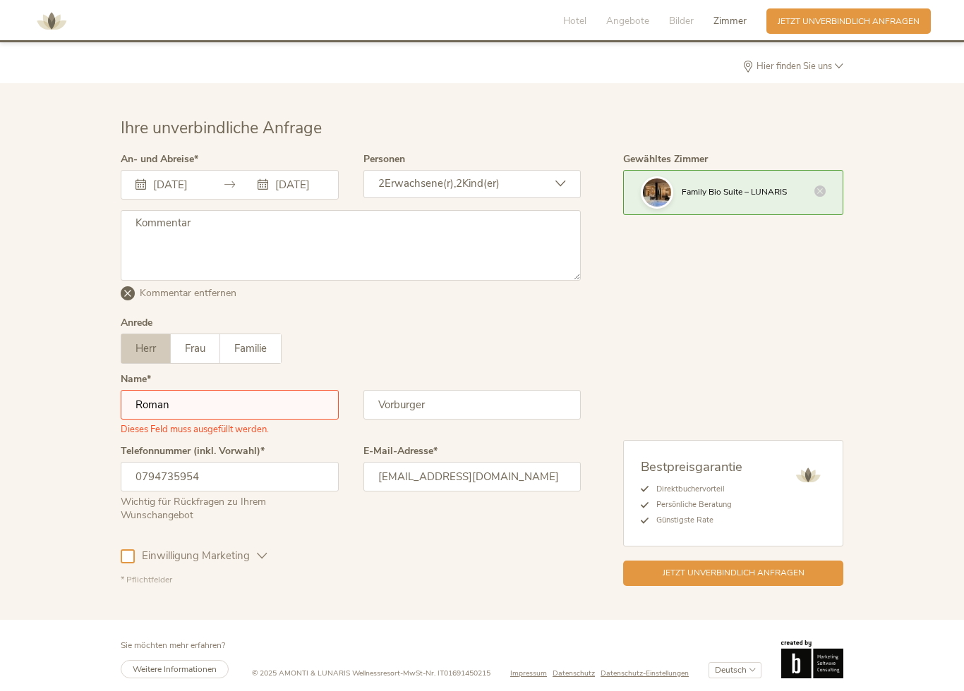
click at [190, 394] on input "Roman" at bounding box center [230, 405] width 218 height 30
type input "R"
type input "Roman"
click at [153, 229] on textarea at bounding box center [351, 245] width 460 height 71
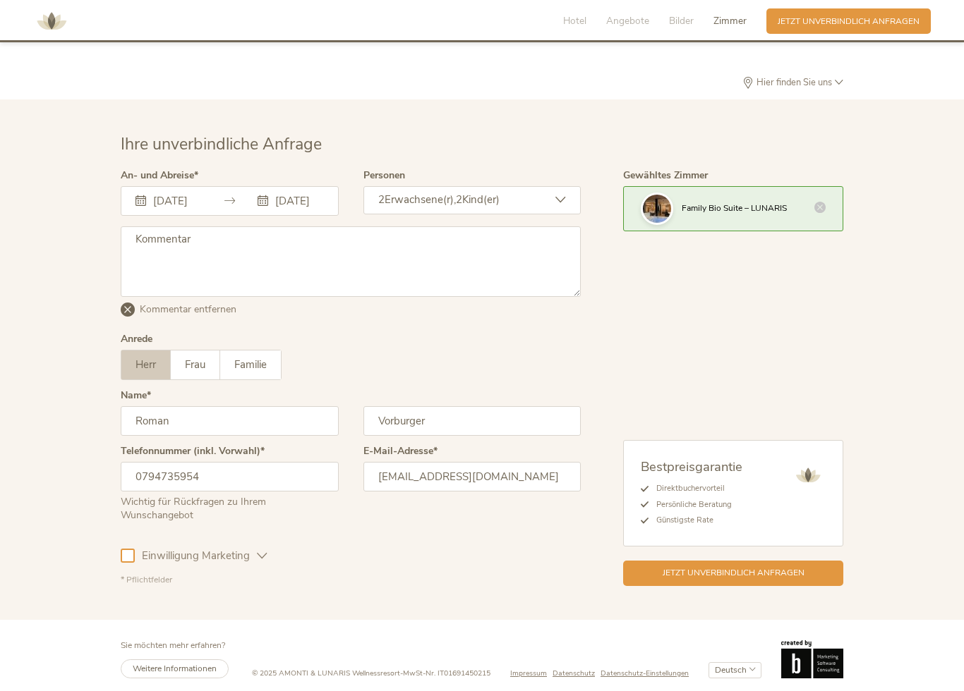
click at [260, 197] on icon at bounding box center [263, 200] width 11 height 11
click at [277, 194] on input "[DATE]" at bounding box center [298, 201] width 52 height 14
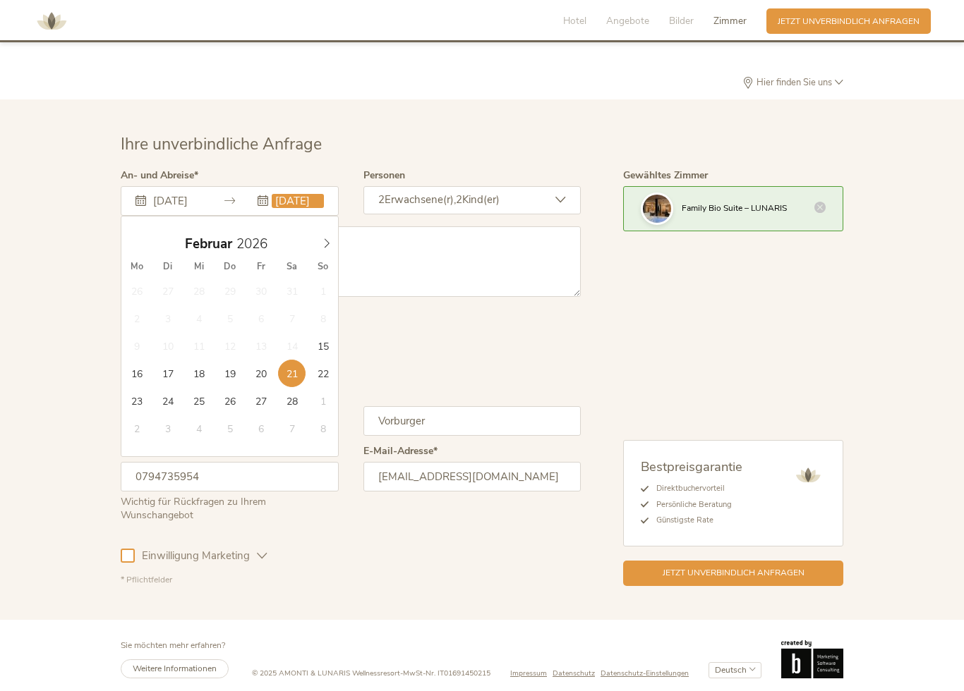
click at [408, 255] on textarea at bounding box center [351, 261] width 460 height 71
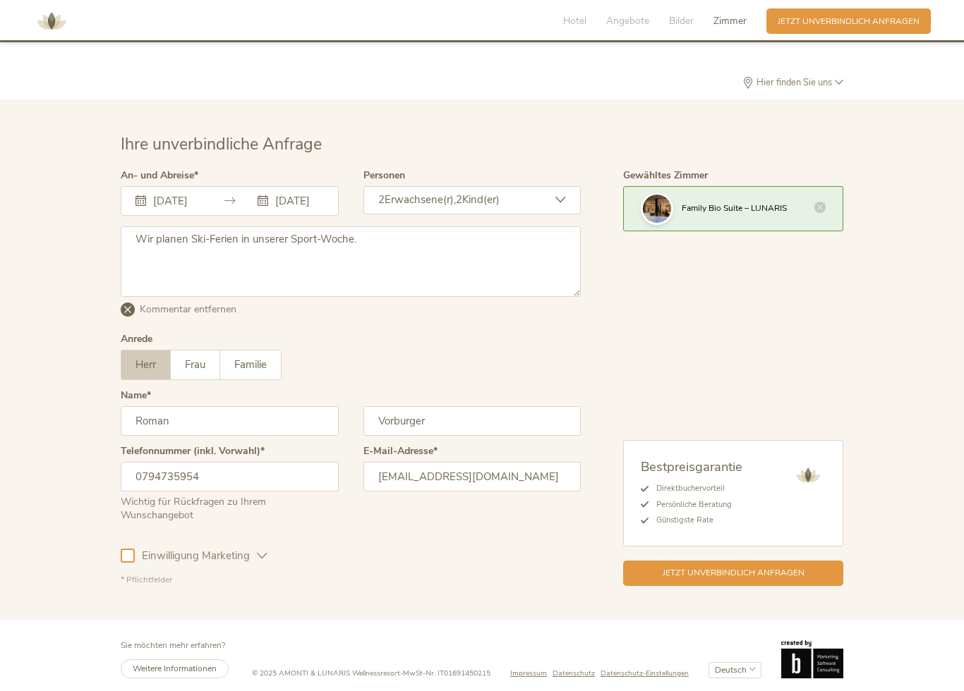
type textarea "Wir planen Ski-Ferien in unserer Sport-Woche."
click at [289, 281] on textarea "Wir planen Ski-Ferien in unserer Sport-Woche." at bounding box center [351, 261] width 460 height 71
drag, startPoint x: 404, startPoint y: 241, endPoint x: 1, endPoint y: 186, distance: 406.7
click at [1, 186] on div "Ihre unverbindliche Anfrage An- und Abreise [DATE] [DATE] [DATE] Mo Di Mi Do Fr…" at bounding box center [482, 359] width 964 height 521
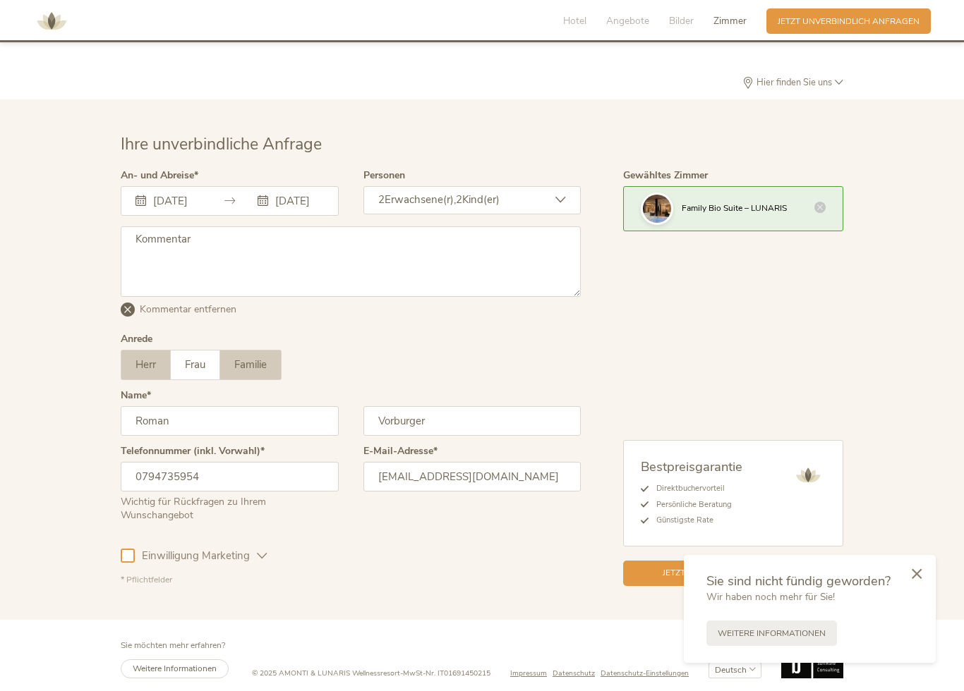
click at [250, 366] on label "Familie" at bounding box center [250, 365] width 61 height 29
click at [831, 343] on div "Gewähltes Zimmer Family Bio Suite – LUNARIS Bestpreisgarantie Direktbuchervorte…" at bounding box center [712, 379] width 262 height 416
click at [923, 582] on div at bounding box center [916, 574] width 38 height 40
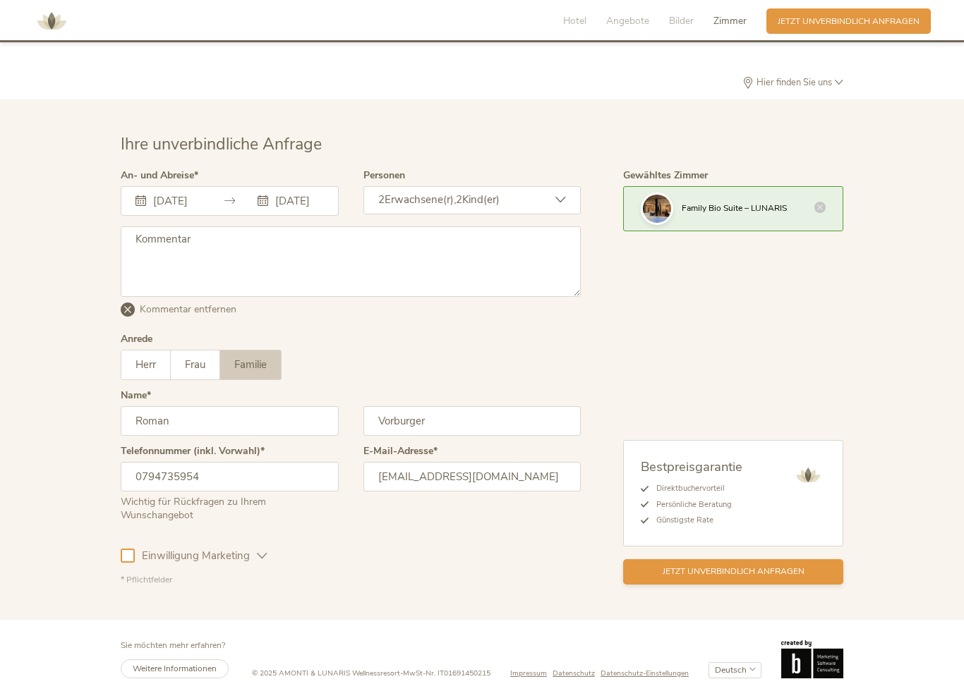
click at [811, 574] on div "Jetzt unverbindlich anfragen" at bounding box center [733, 572] width 220 height 25
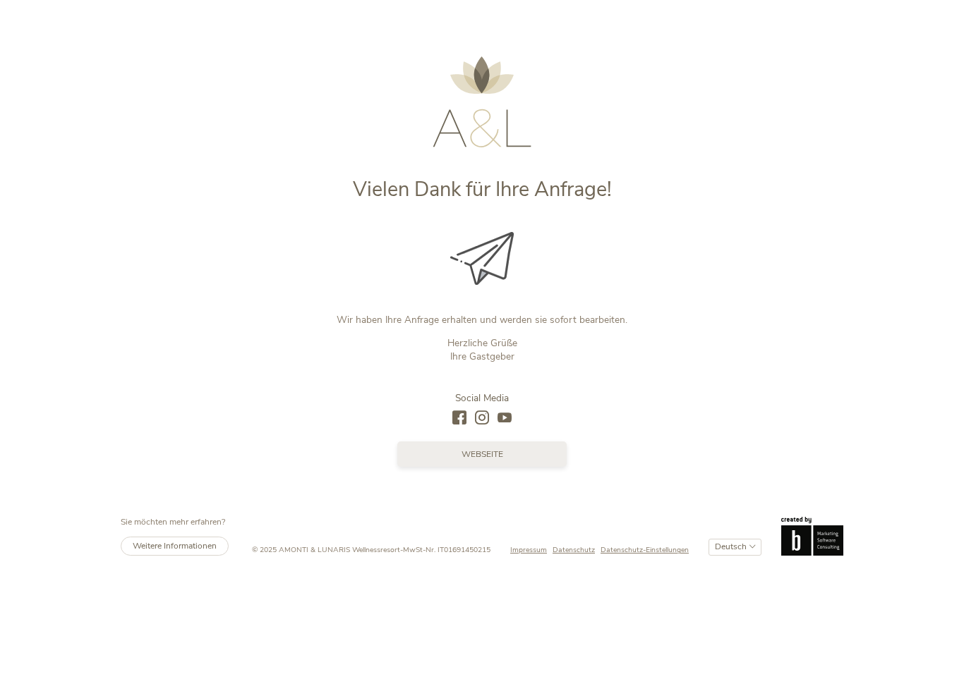
click at [517, 462] on link "Webseite" at bounding box center [481, 454] width 169 height 25
